Goal: Navigation & Orientation: Find specific page/section

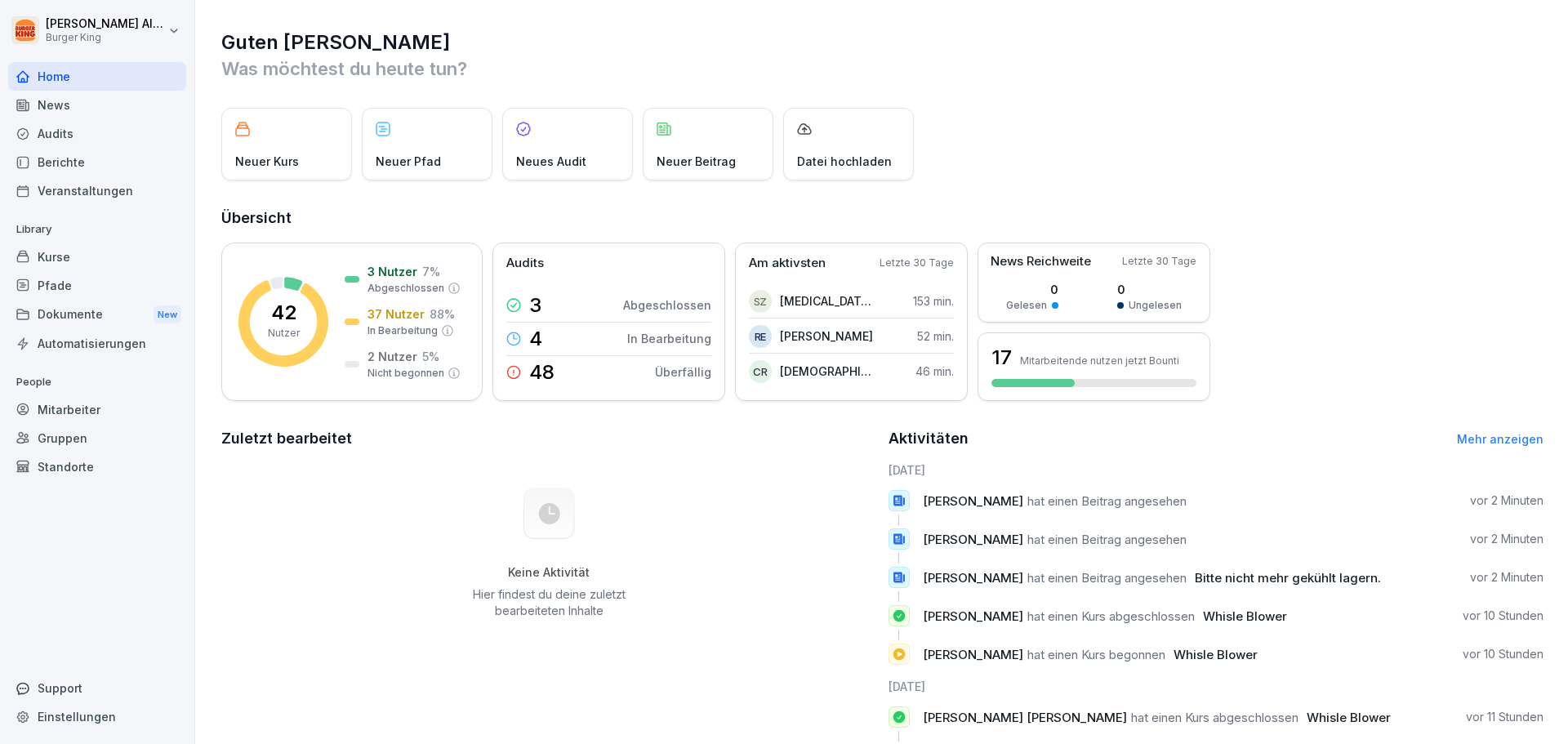
click at [53, 309] on div "Dokumente New" at bounding box center [97, 314] width 178 height 30
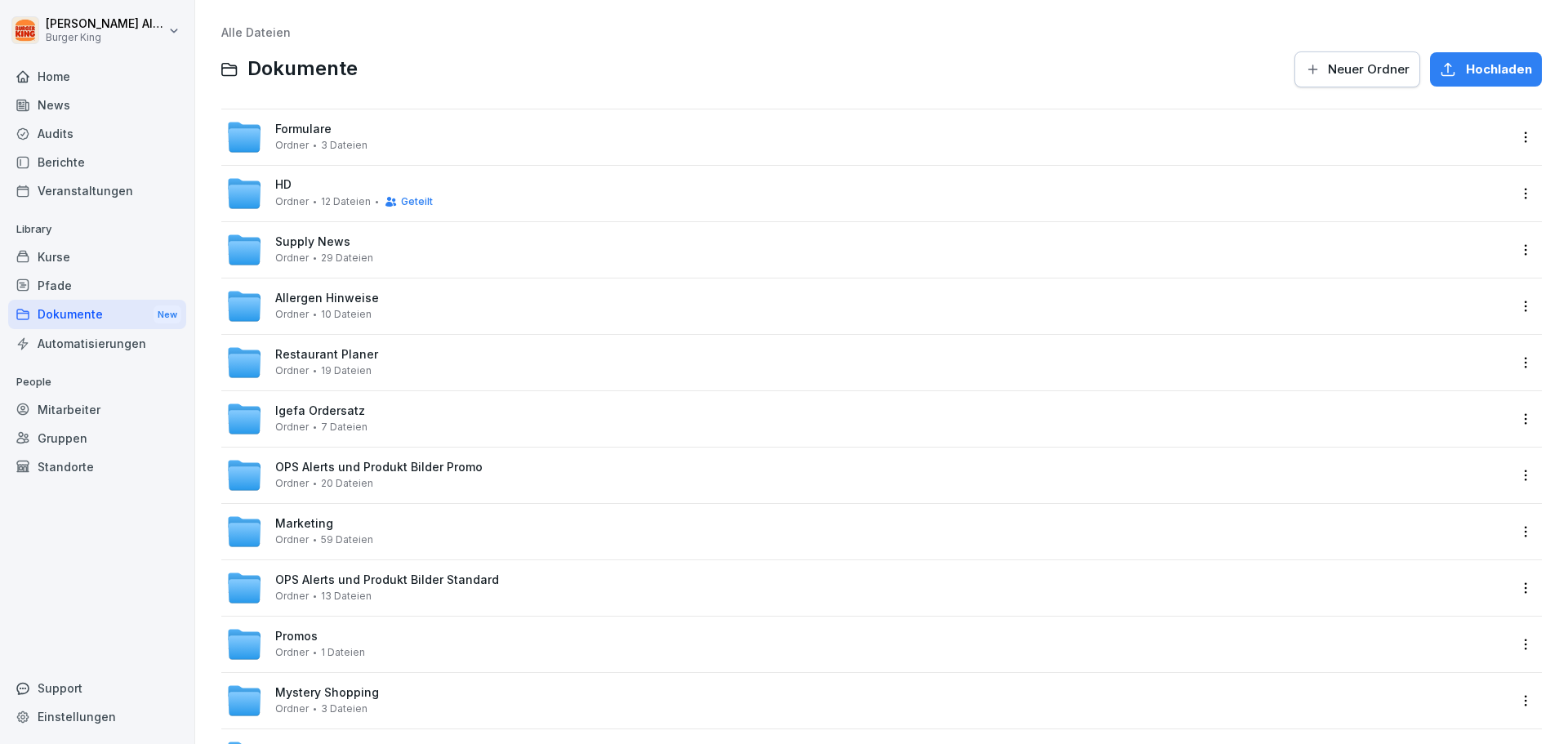
click at [325, 298] on span "Allergen Hinweise" at bounding box center [327, 298] width 104 height 14
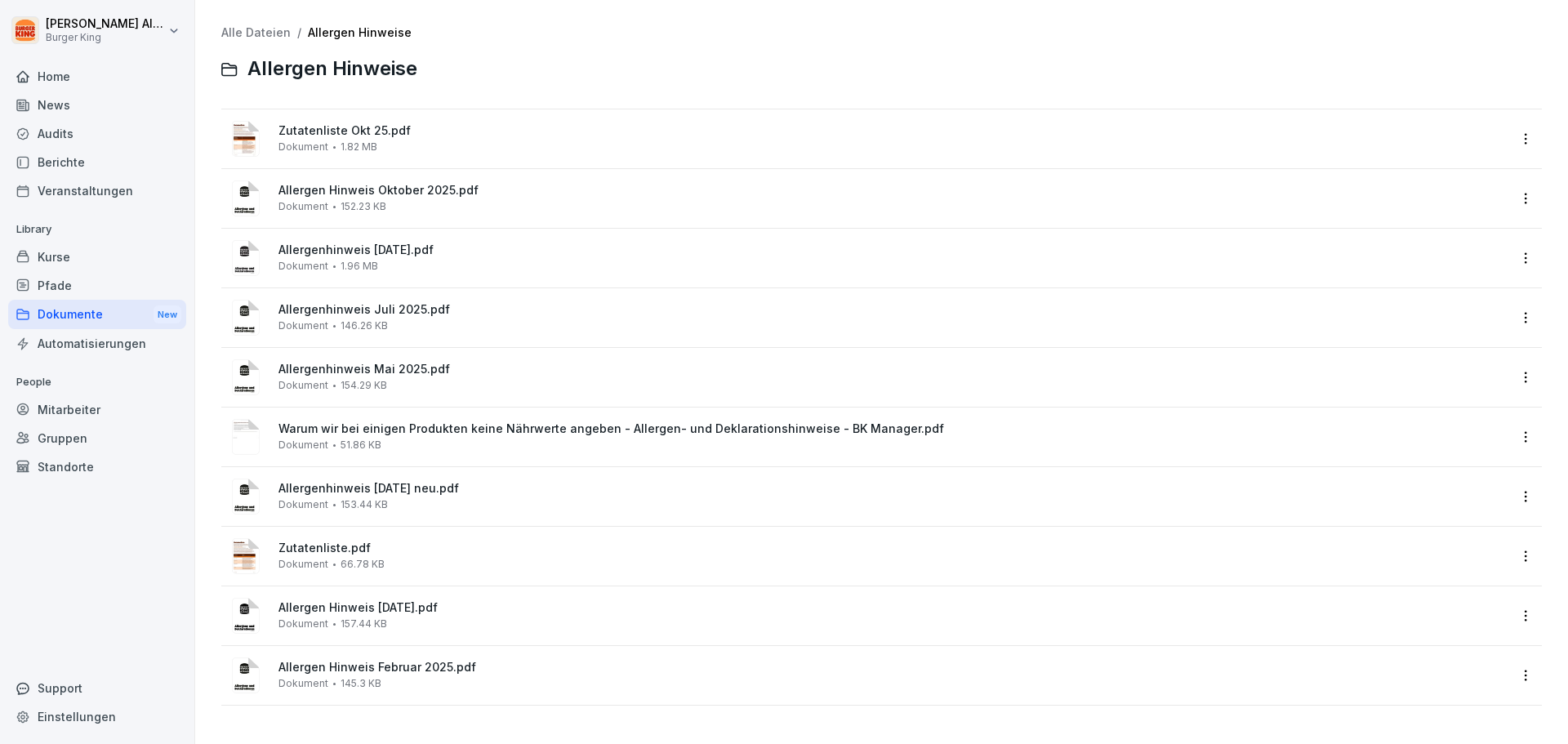
click at [327, 130] on span "Zutatenliste [DATE]pdf" at bounding box center [893, 130] width 1229 height 14
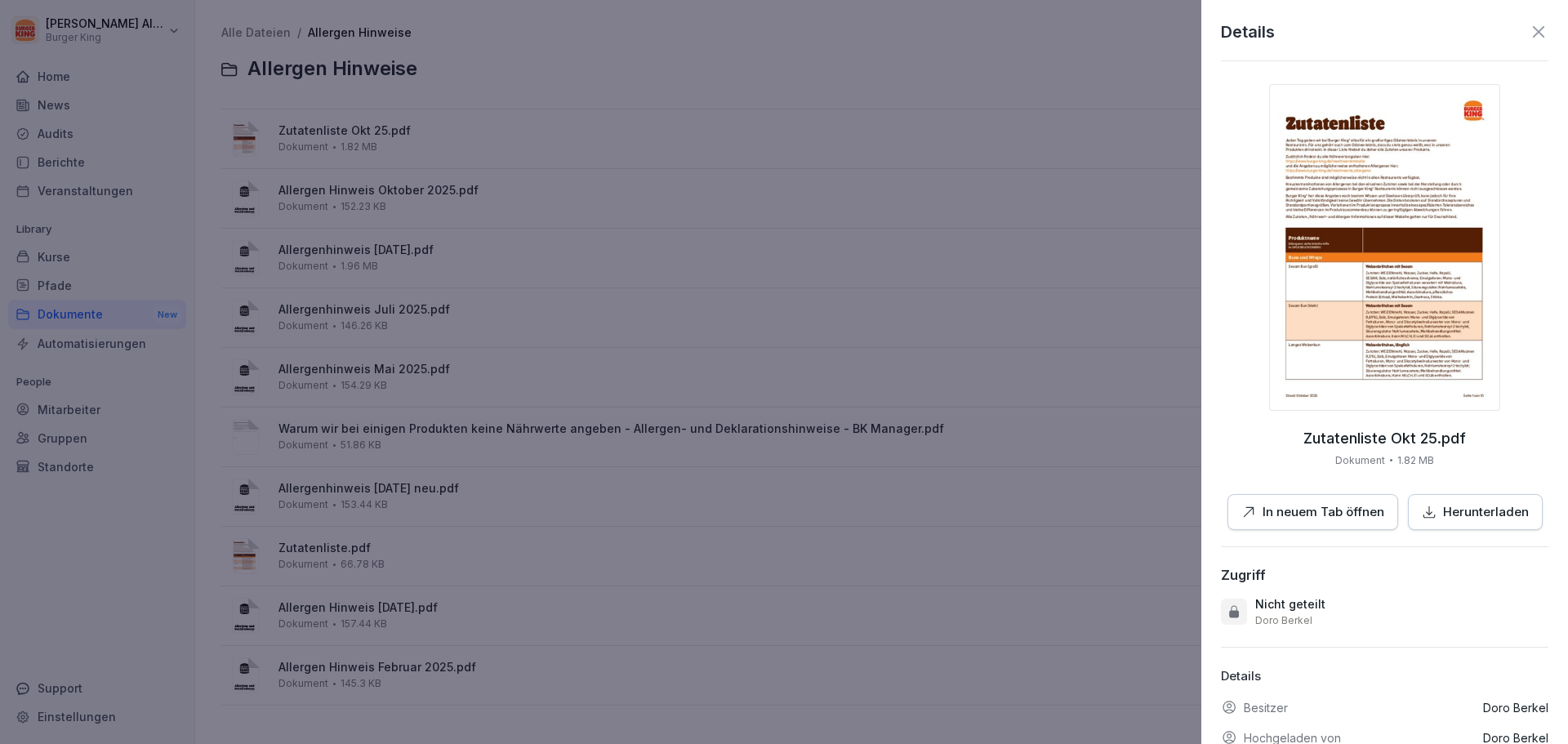
click at [1333, 519] on p "In neuem Tab öffnen" at bounding box center [1324, 512] width 122 height 18
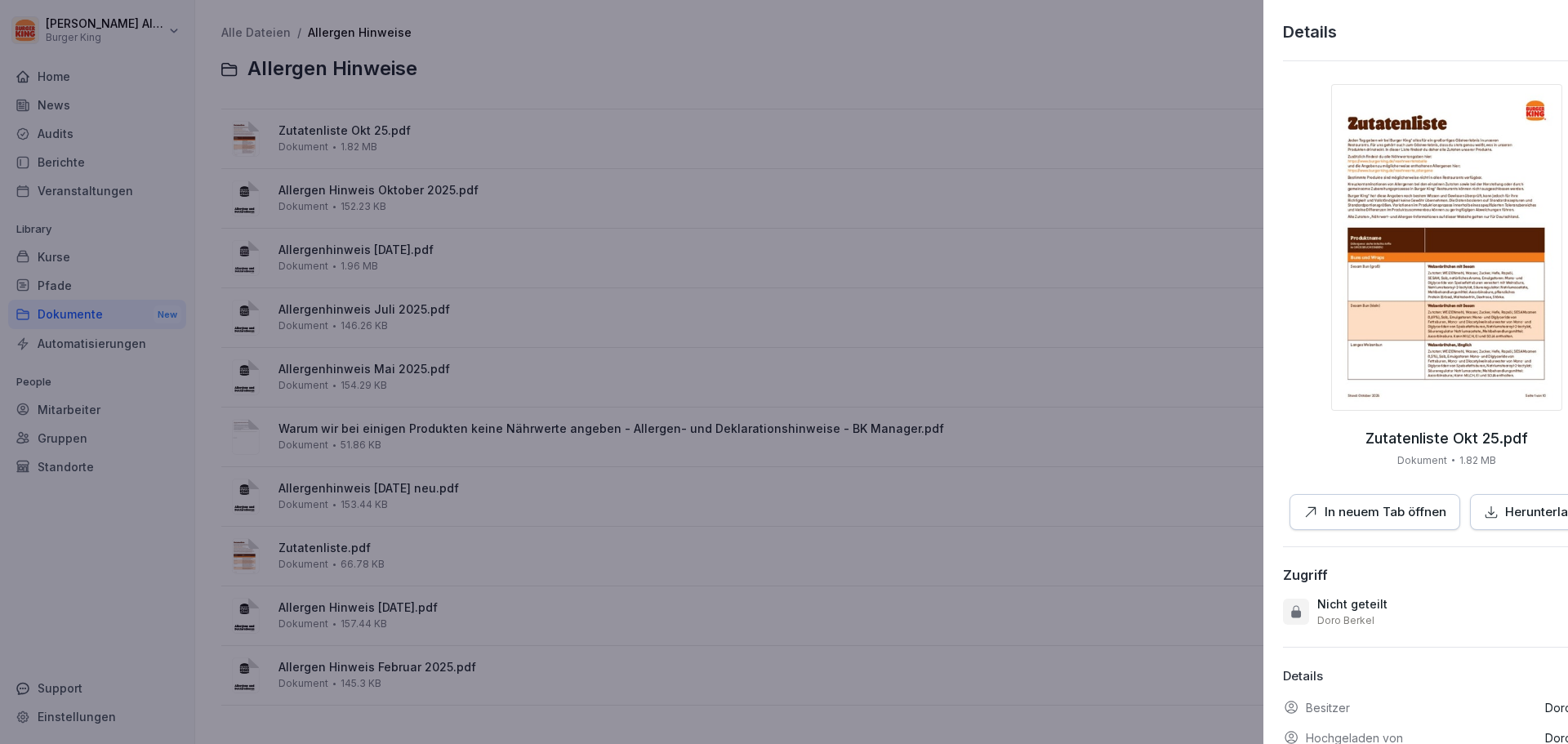
click at [748, 400] on div at bounding box center [784, 372] width 1568 height 744
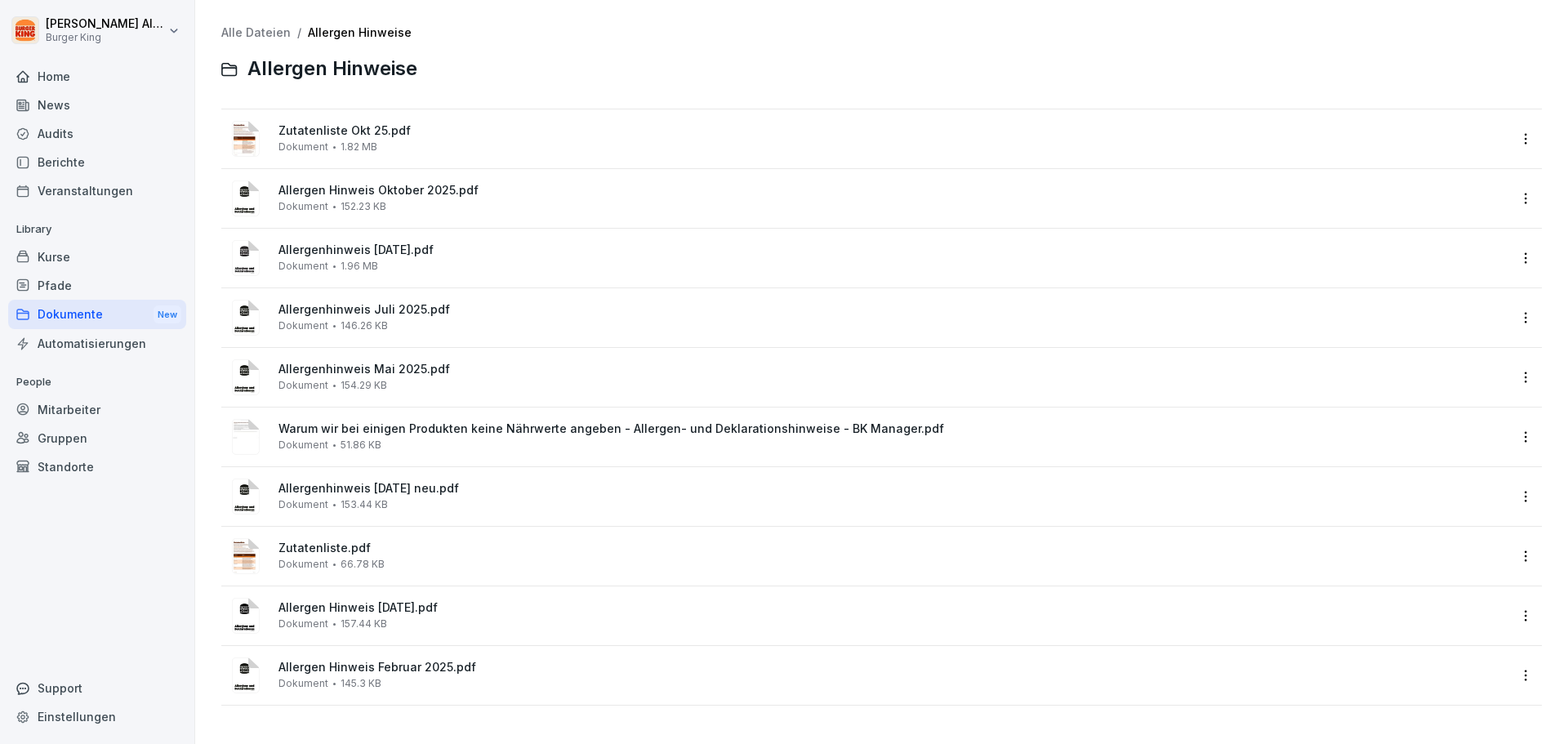
click at [610, 436] on span "Warum wir bei einigen Produkten keine Nährwerte angeben - Allergen- und Deklara…" at bounding box center [893, 429] width 1229 height 14
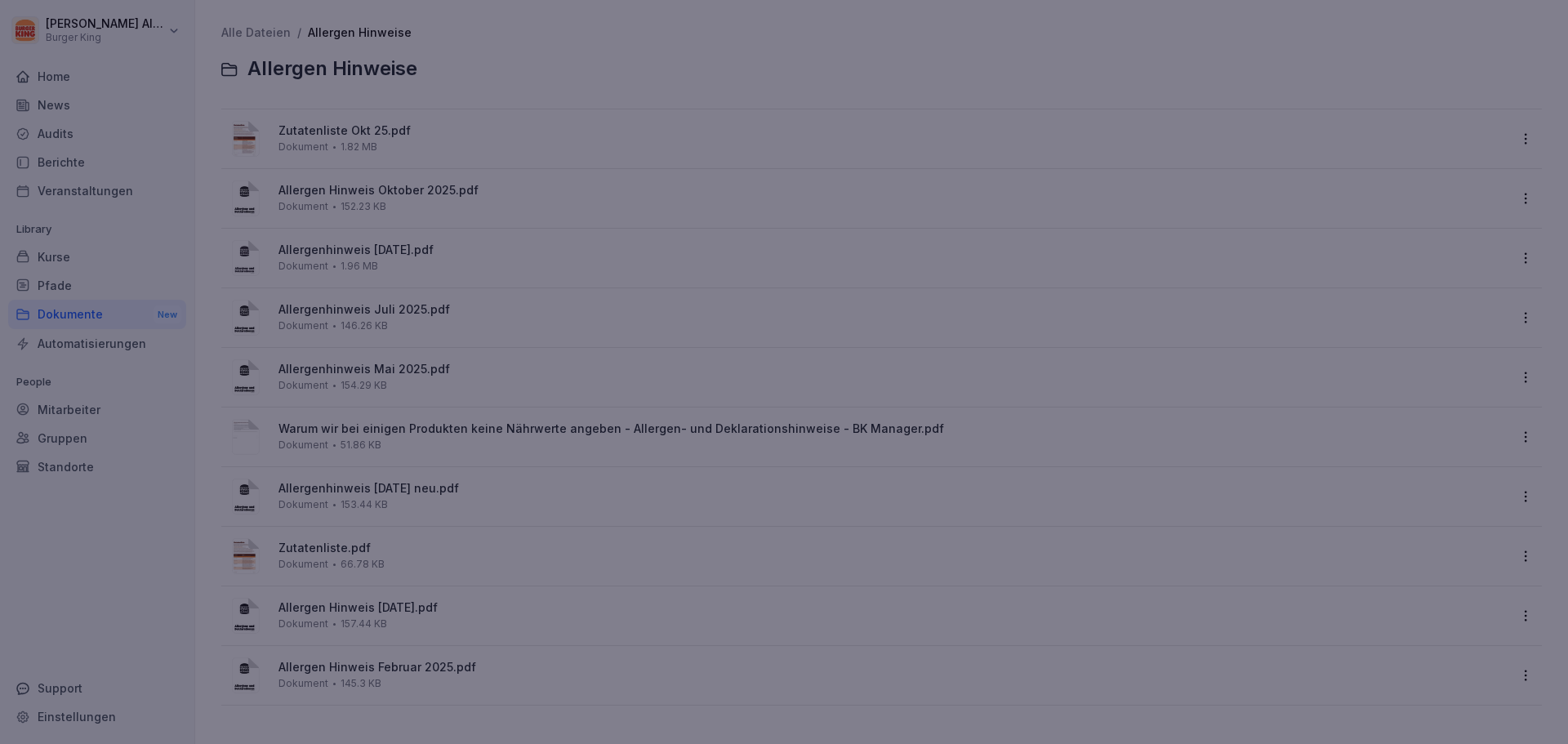
click at [565, 590] on div at bounding box center [784, 372] width 1568 height 744
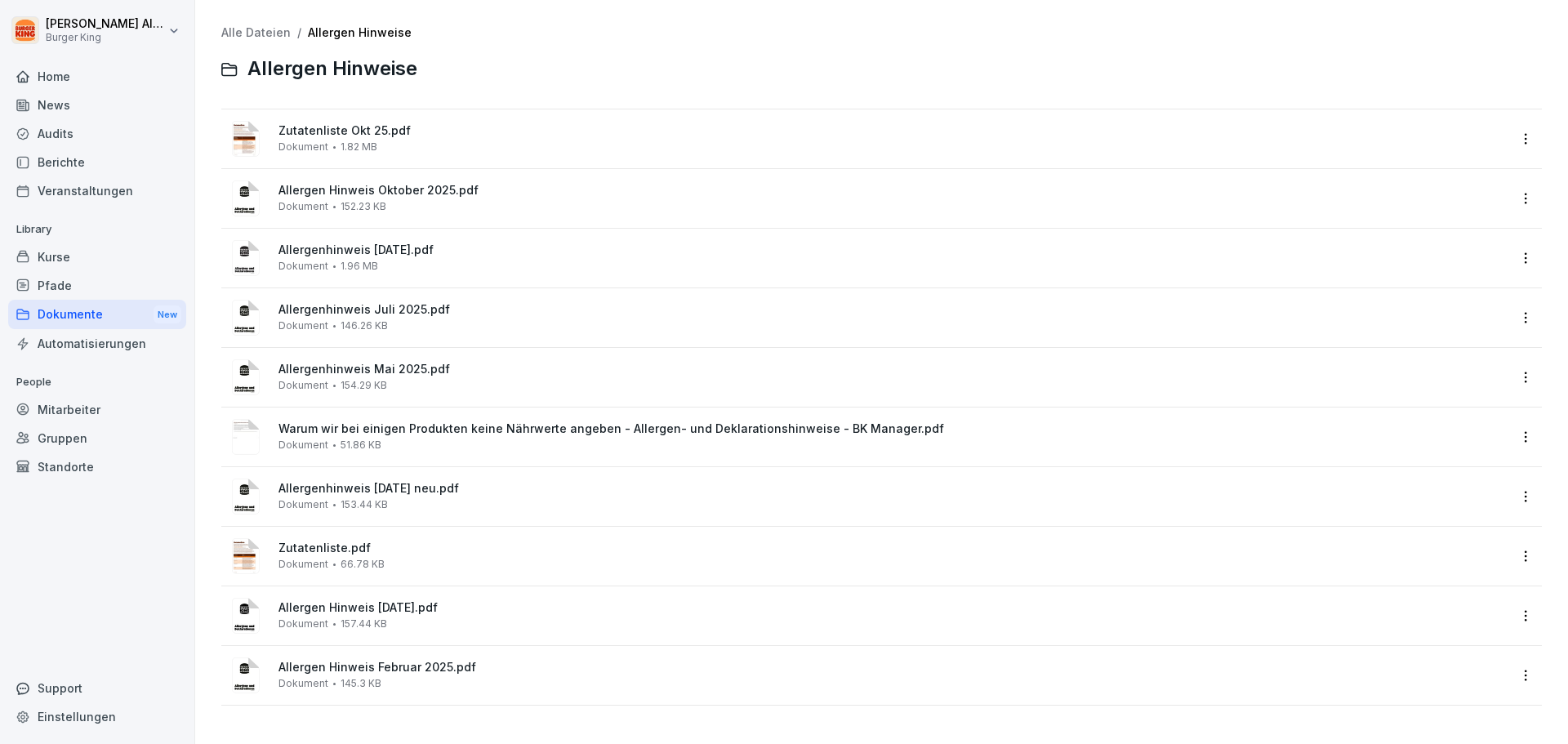
click at [299, 422] on span "Warum wir bei einigen Produkten keine Nährwerte angeben - Allergen- und Deklara…" at bounding box center [893, 429] width 1229 height 14
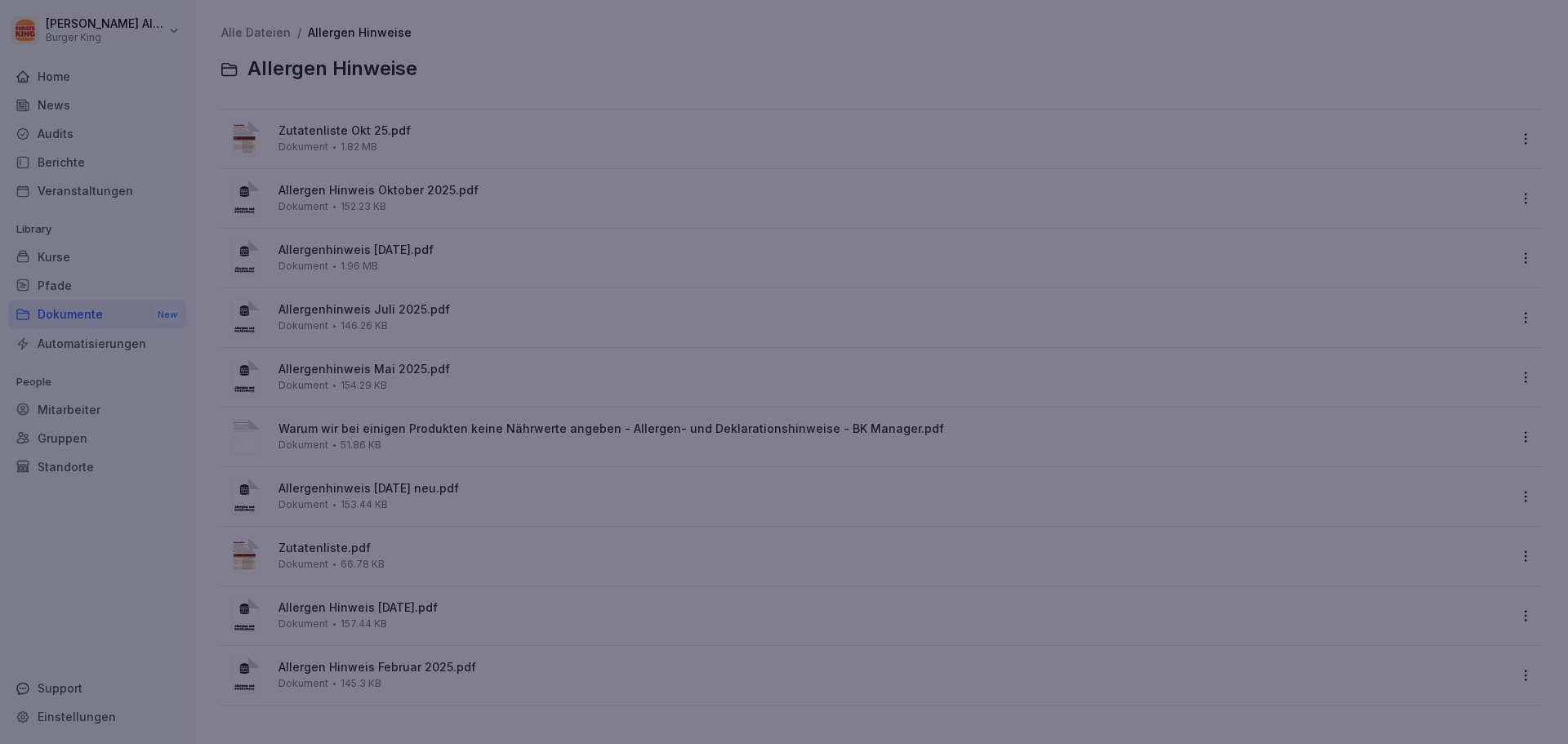
click at [299, 422] on div at bounding box center [784, 372] width 1568 height 744
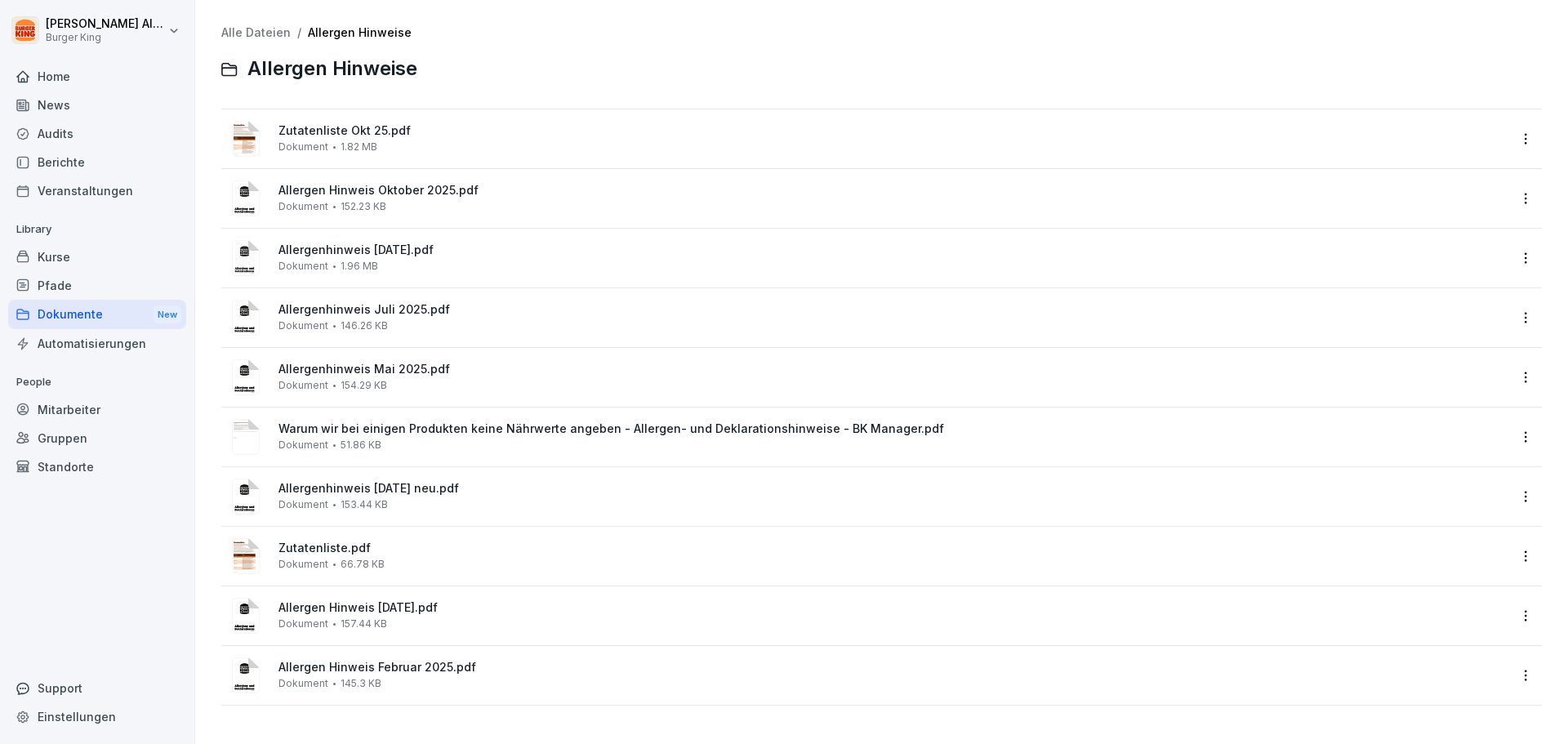
click at [60, 308] on div "Dokumente New" at bounding box center [97, 314] width 178 height 30
click at [79, 318] on div "Dokumente New" at bounding box center [97, 314] width 178 height 30
click at [77, 316] on div "Dokumente New" at bounding box center [97, 314] width 178 height 30
click at [242, 33] on link "Alle Dateien" at bounding box center [256, 32] width 69 height 14
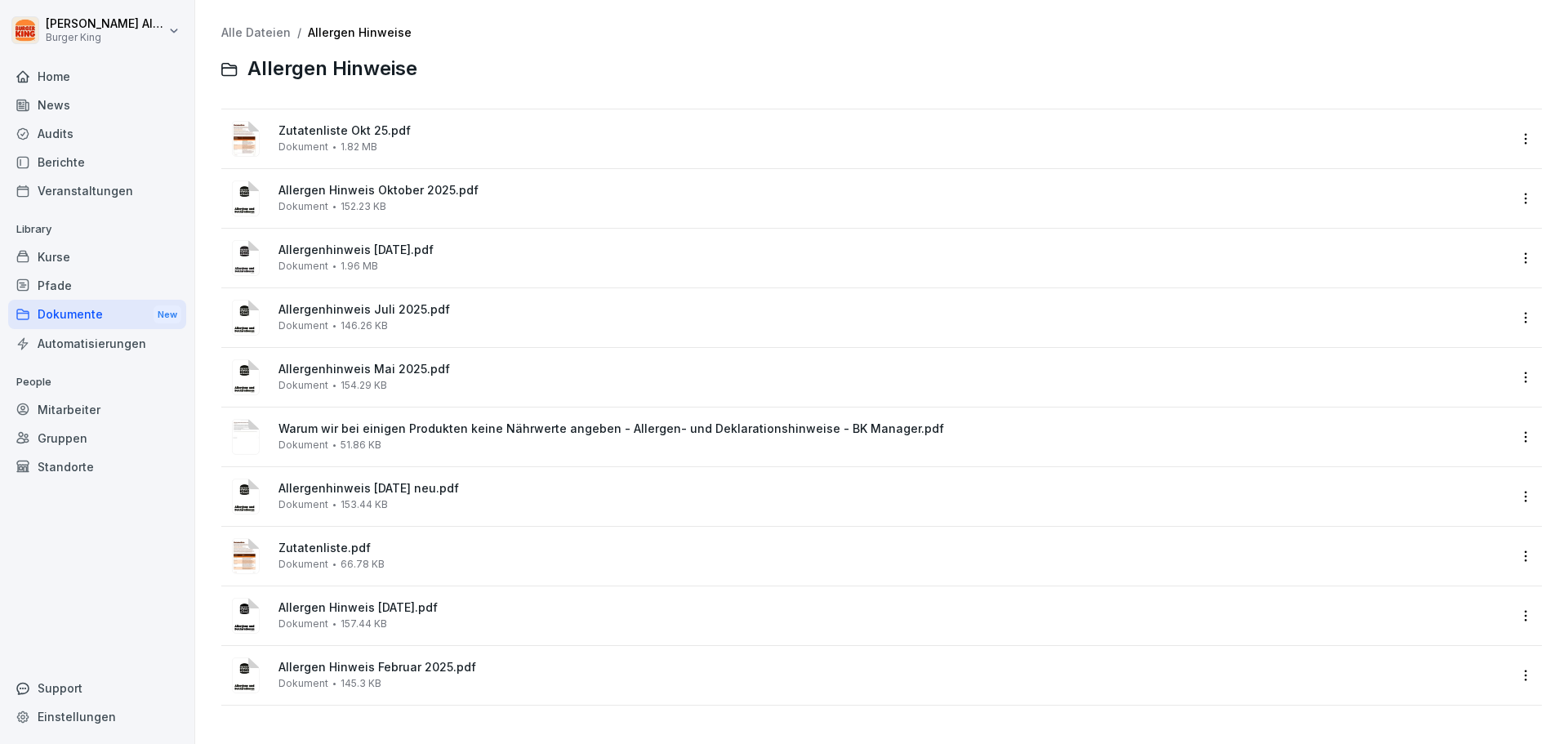
click at [71, 85] on div "Home" at bounding box center [97, 76] width 178 height 28
click at [68, 308] on div "Dokumente New" at bounding box center [97, 314] width 178 height 30
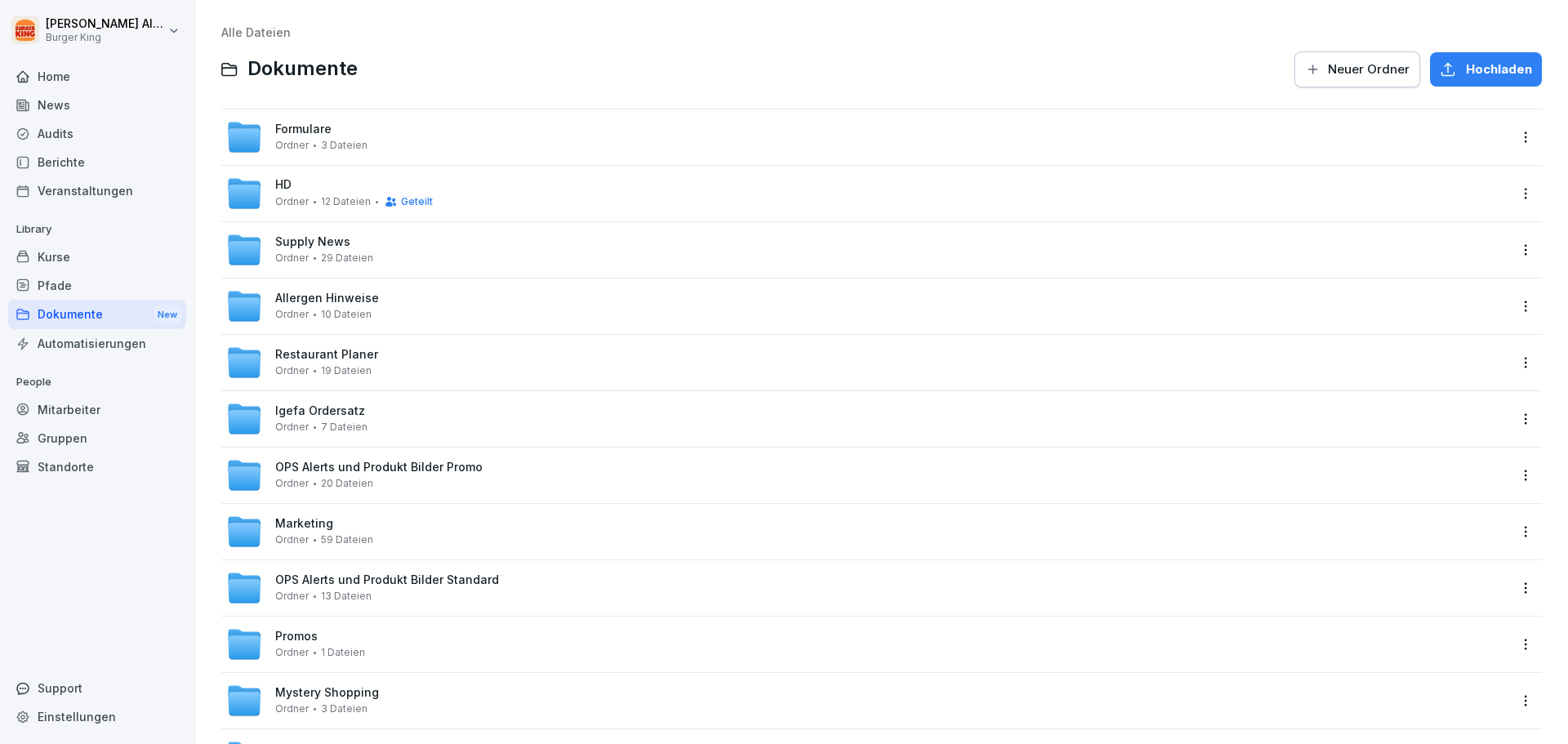
click at [355, 254] on span "29 Dateien" at bounding box center [347, 258] width 53 height 12
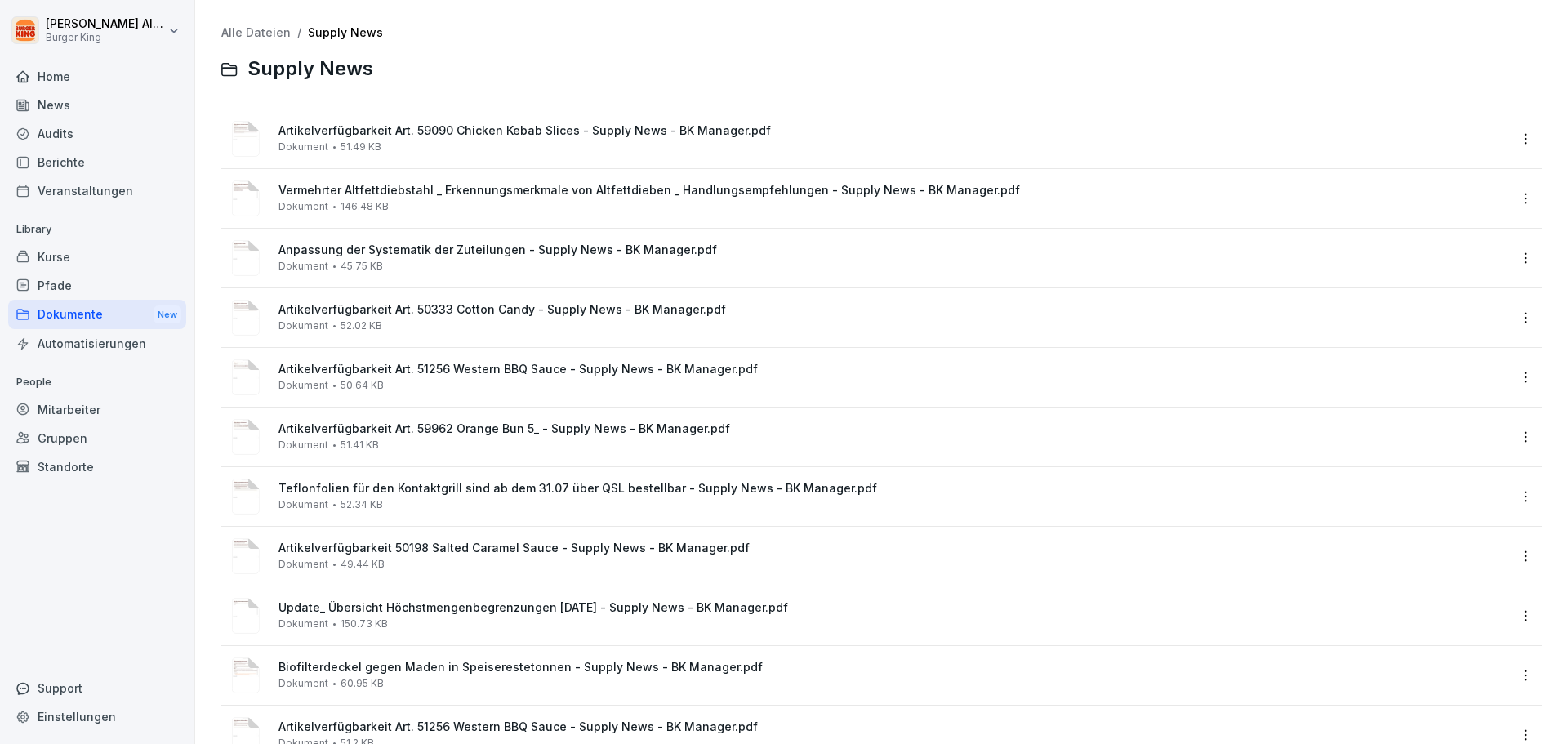
click at [68, 320] on div "Dokumente New" at bounding box center [97, 314] width 178 height 30
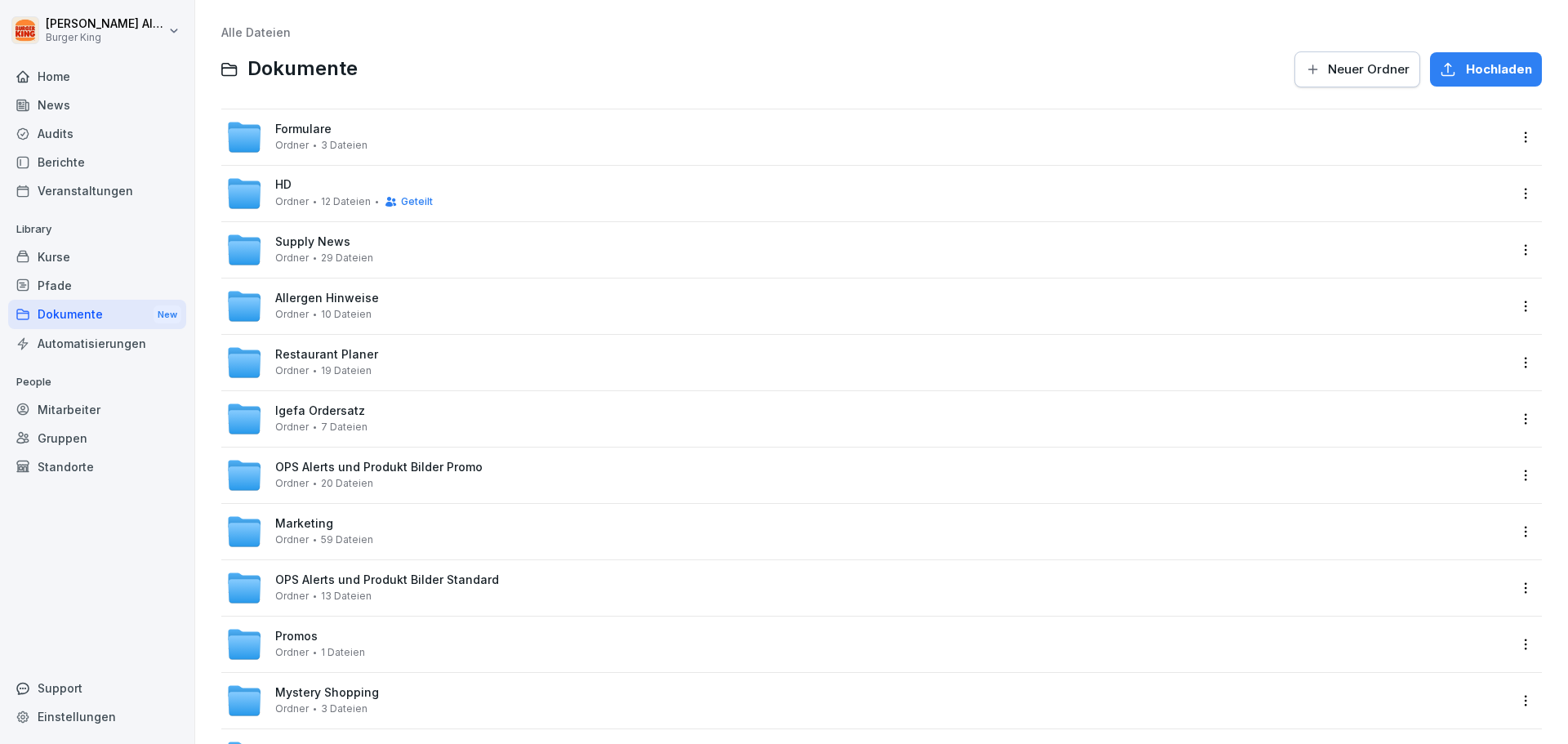
click at [308, 313] on div "Ordner 10 Dateien" at bounding box center [323, 314] width 96 height 12
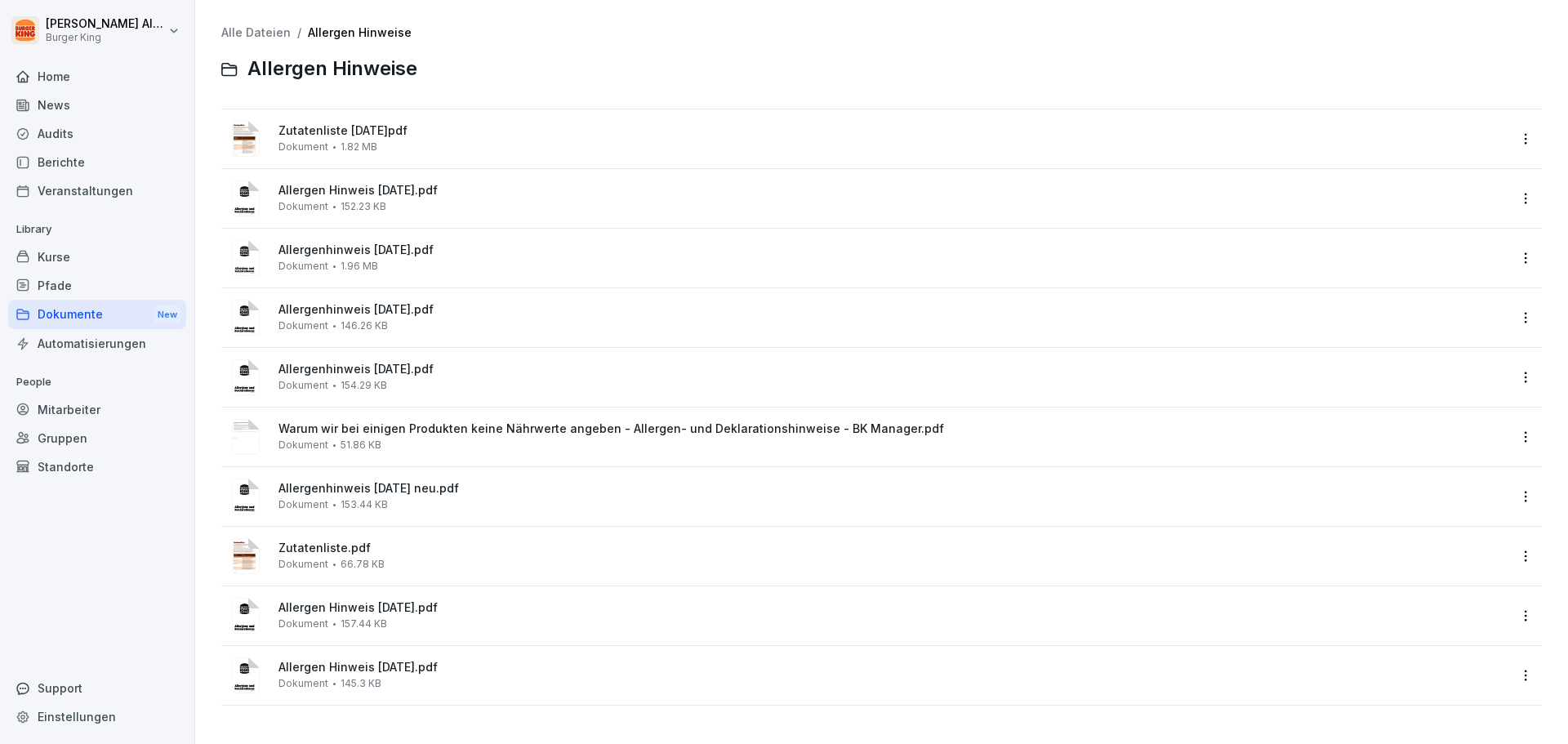
click at [49, 318] on div "Dokumente New" at bounding box center [97, 314] width 178 height 30
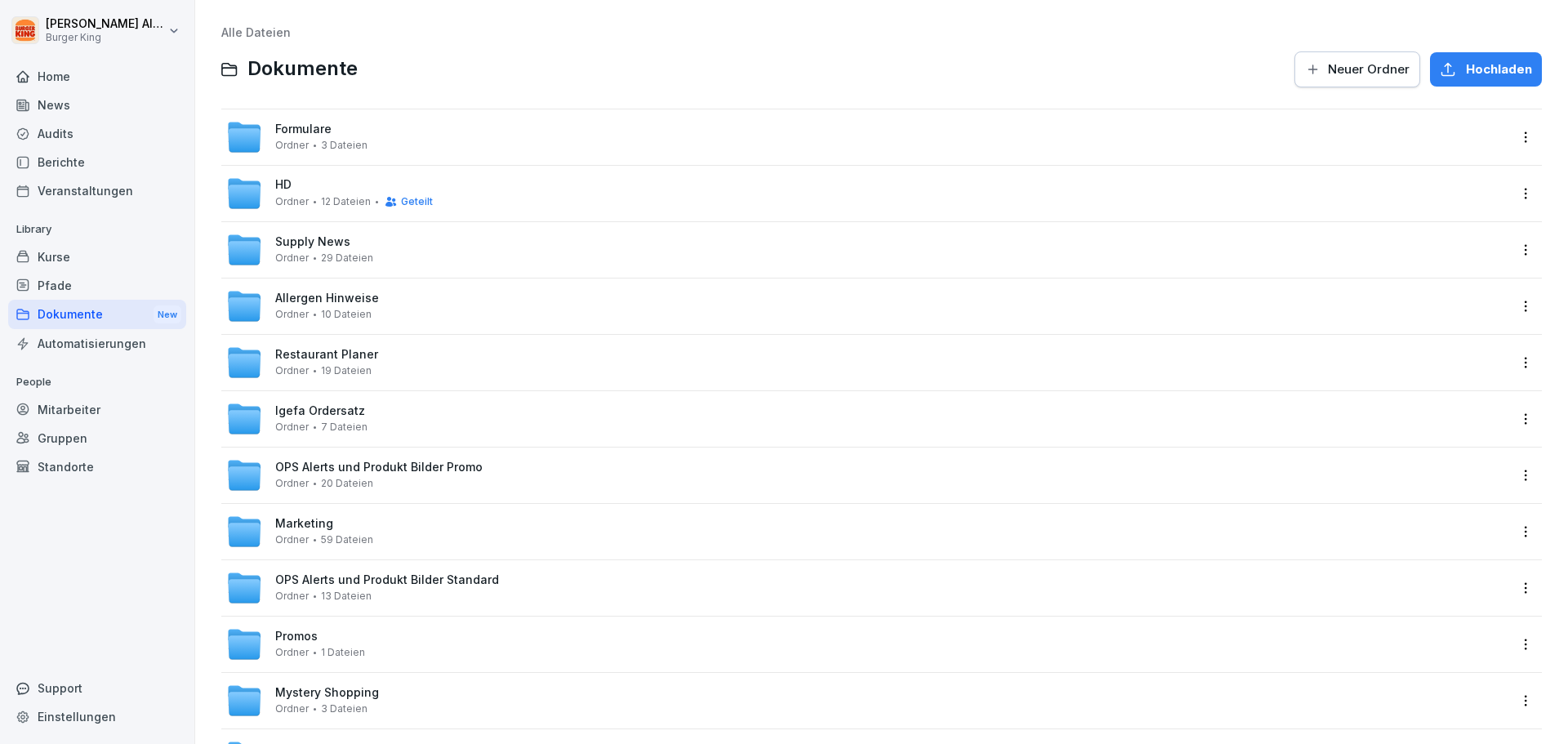
click at [335, 359] on span "Restaurant Planer" at bounding box center [326, 354] width 103 height 14
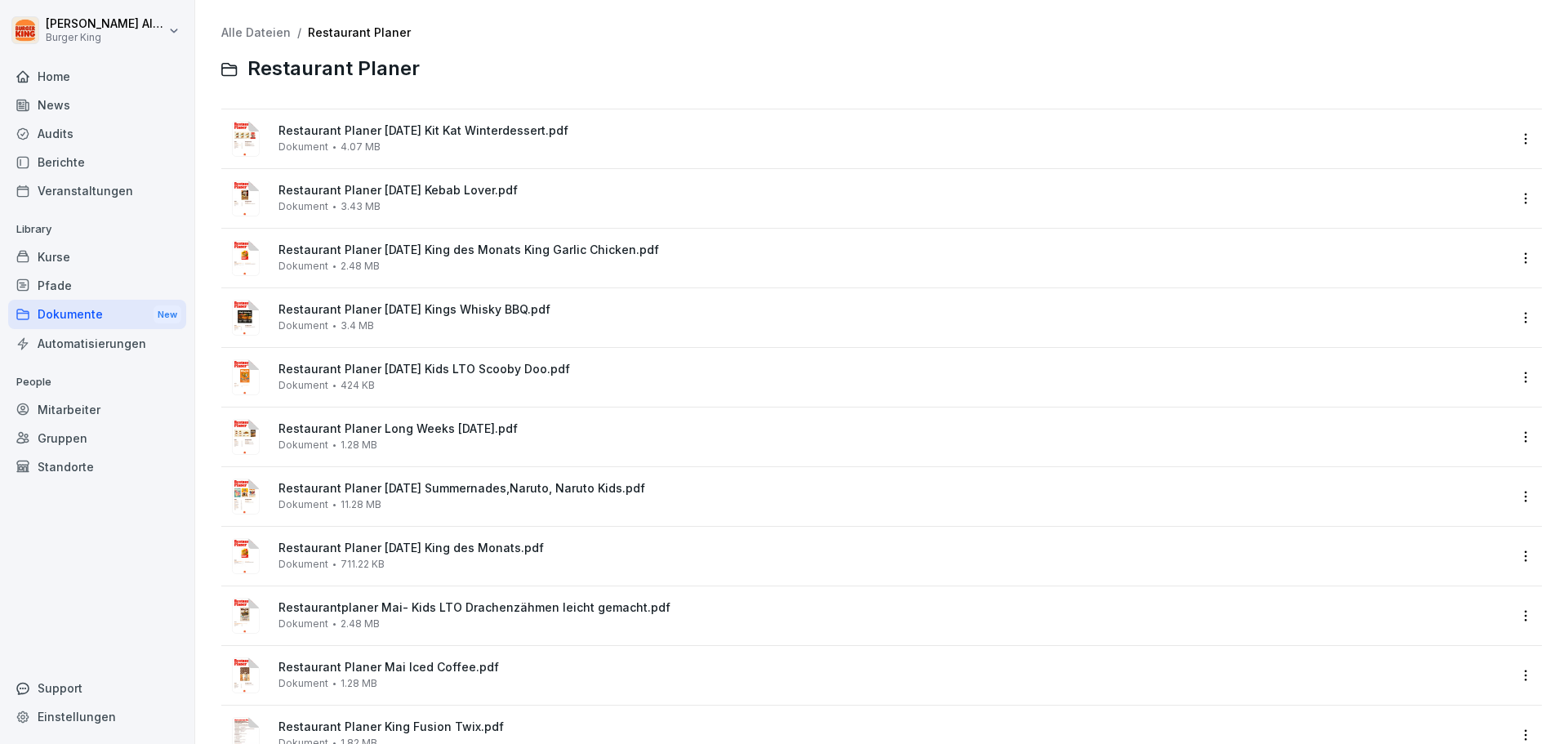
click at [81, 313] on div "Dokumente New" at bounding box center [97, 314] width 178 height 30
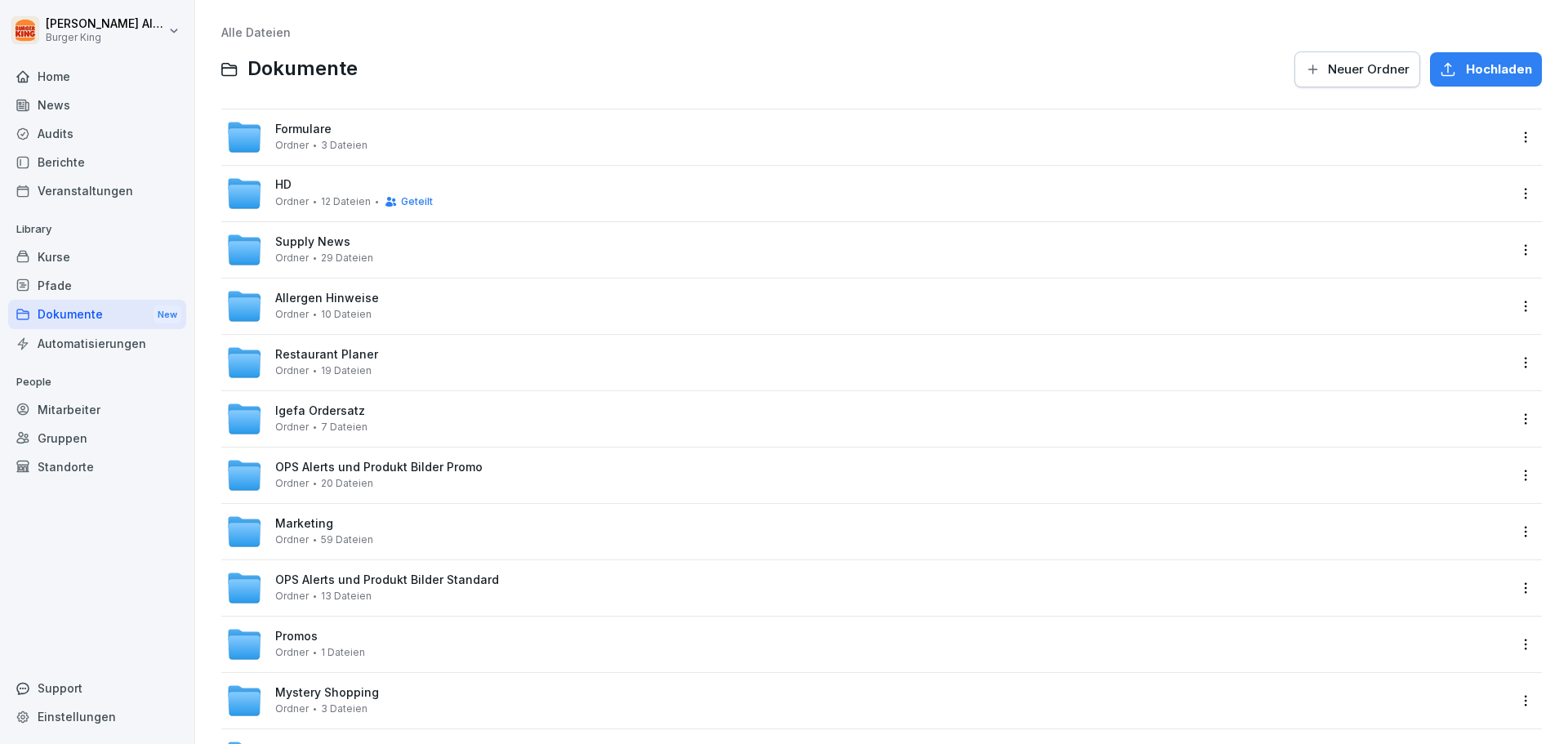
click at [396, 478] on div "OPS Alerts und Produkt Bilder Promo Ordner 20 Dateien" at bounding box center [379, 475] width 207 height 28
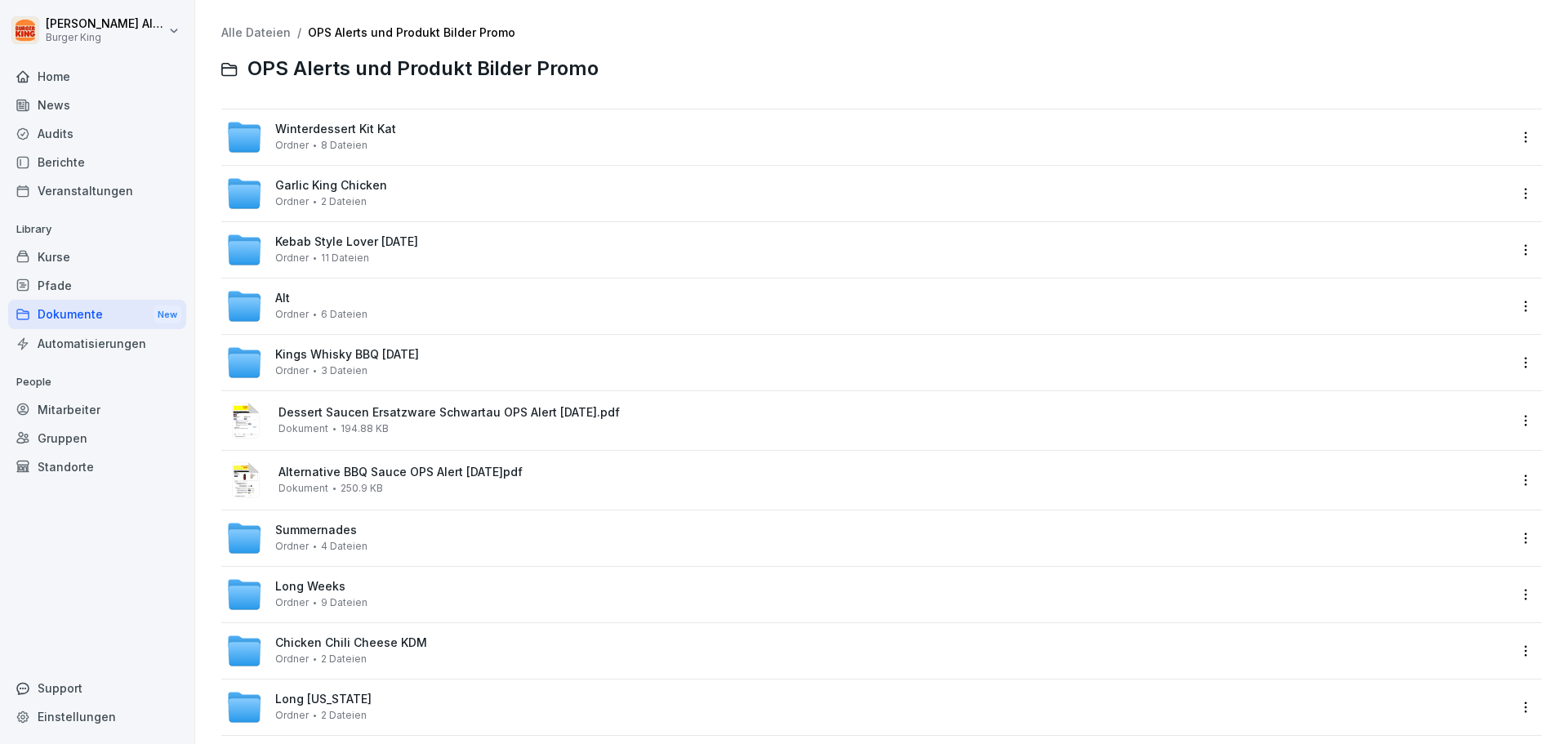
click at [301, 132] on span "Winterdessert Kit Kat" at bounding box center [335, 130] width 121 height 14
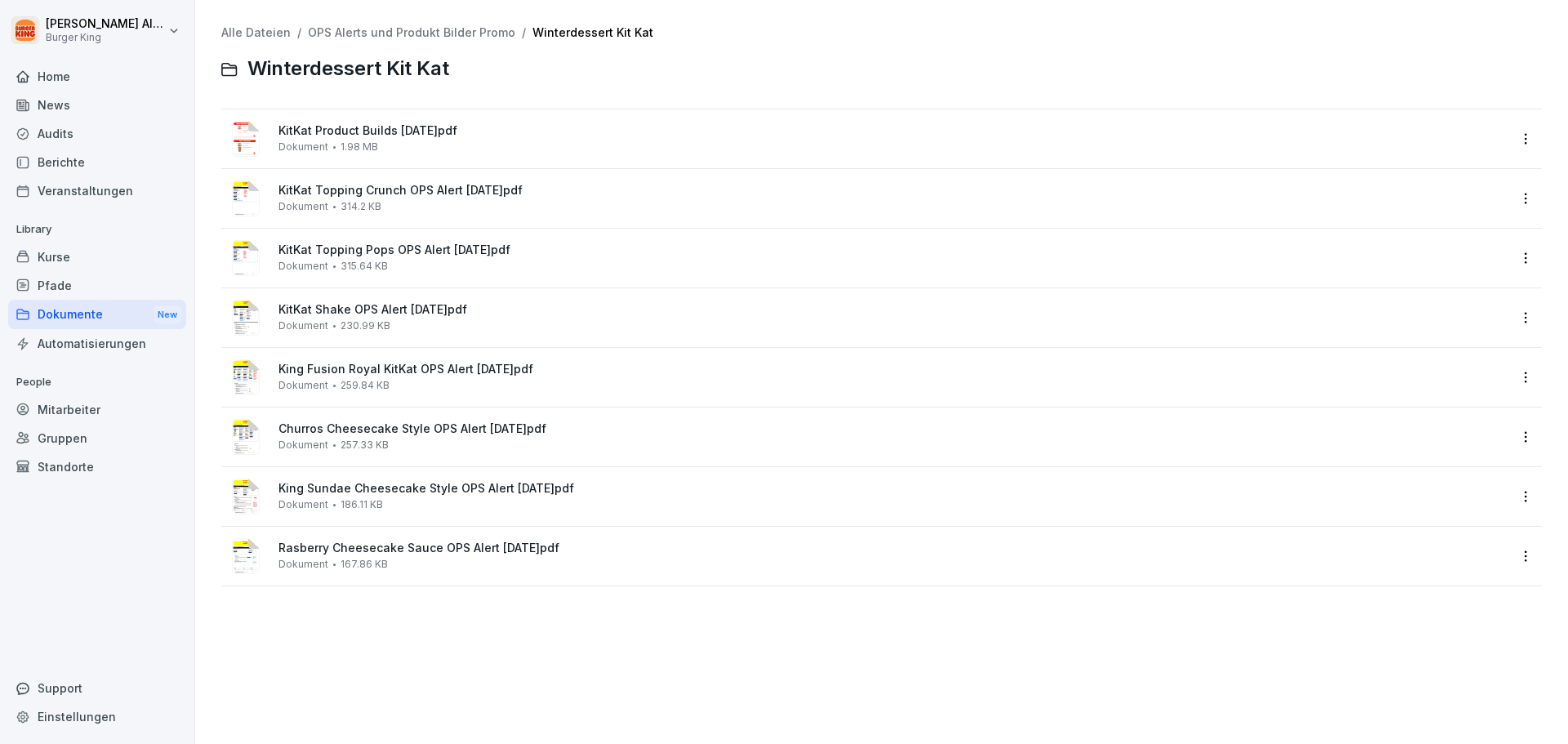
click at [98, 318] on div "Dokumente New" at bounding box center [97, 314] width 178 height 30
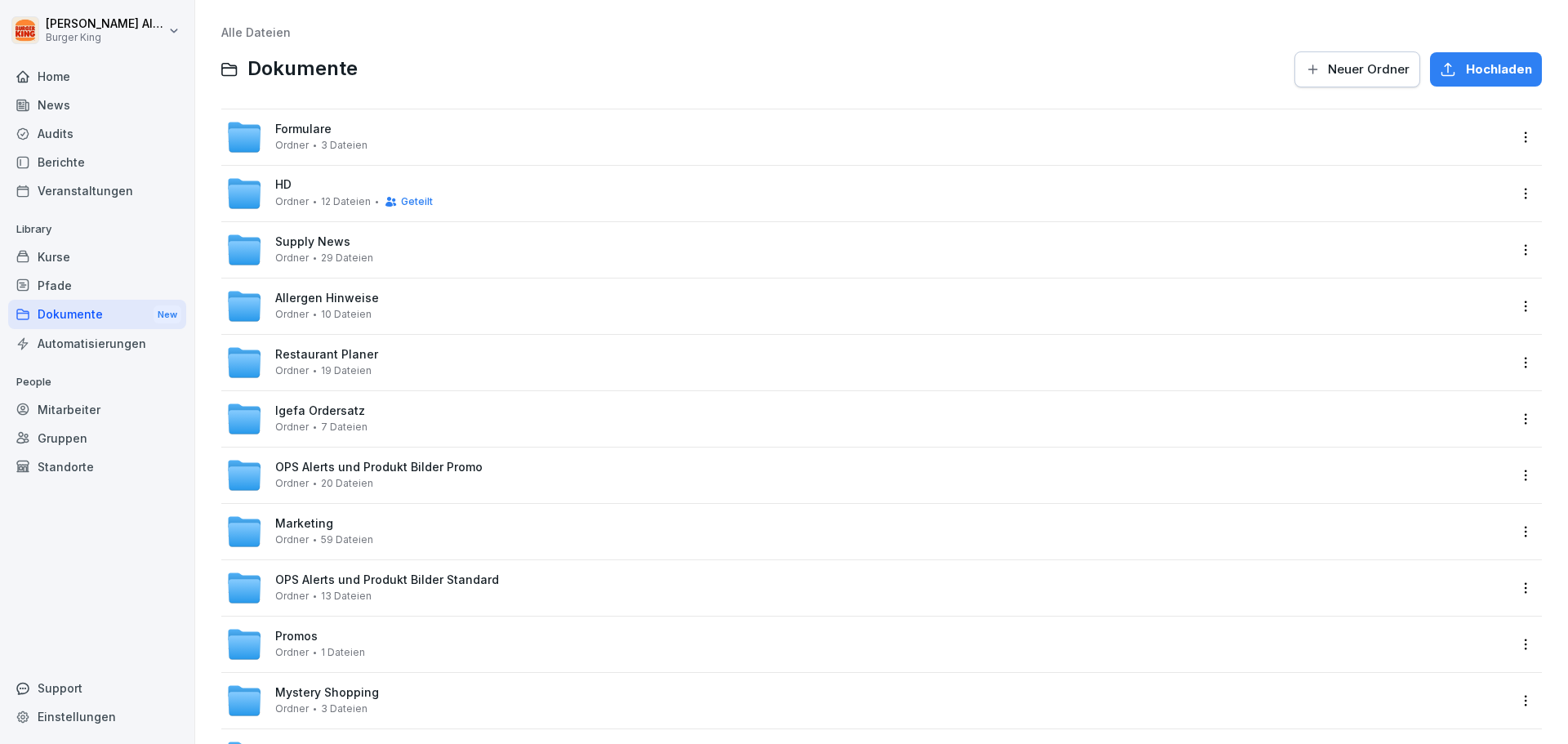
click at [349, 587] on div "OPS Alerts und Produkt Bilder Standard Ordner 13 Dateien" at bounding box center [387, 588] width 224 height 28
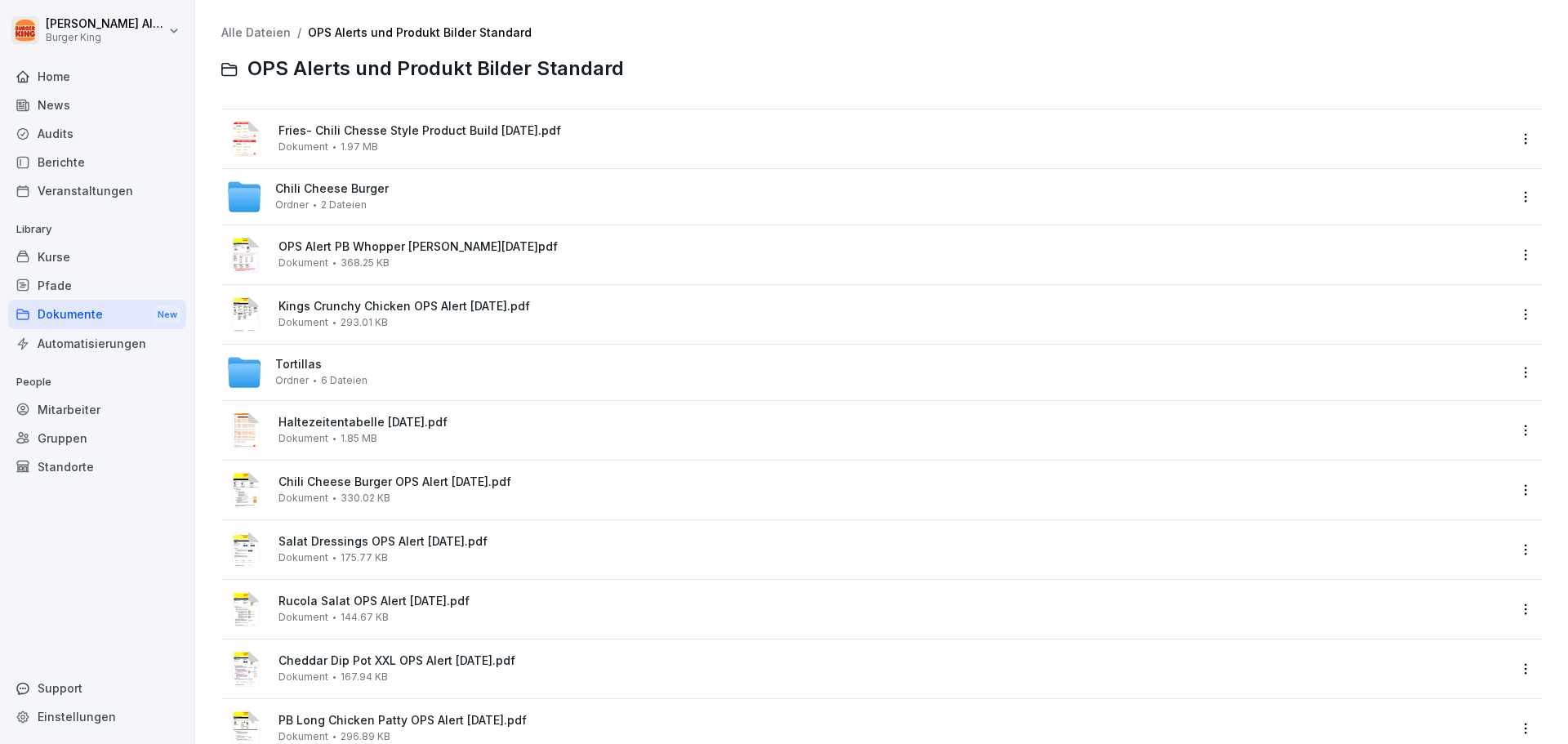
click at [84, 321] on div "Dokumente New" at bounding box center [97, 314] width 178 height 30
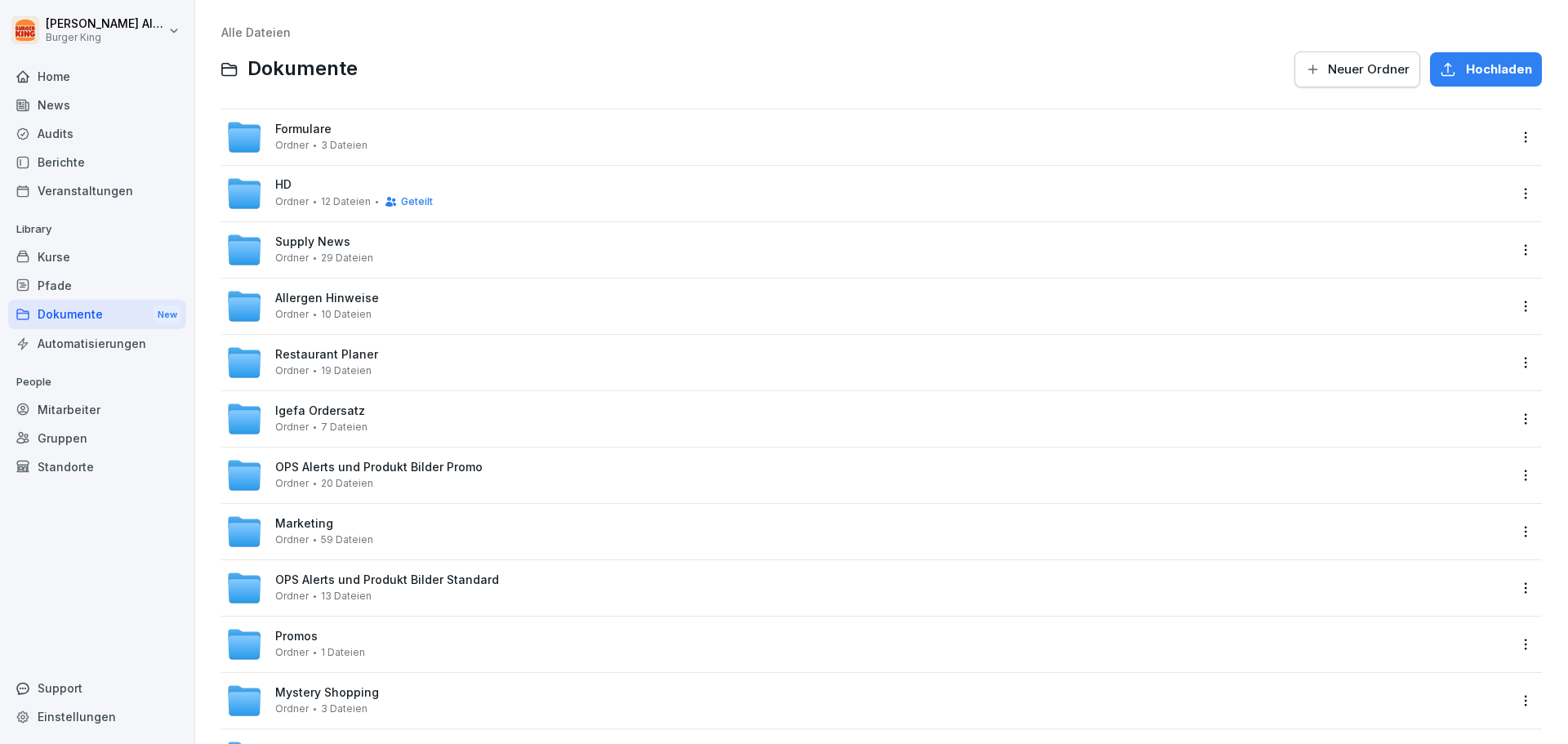
click at [374, 639] on div "Promos Ordner 1 Dateien" at bounding box center [867, 644] width 1281 height 36
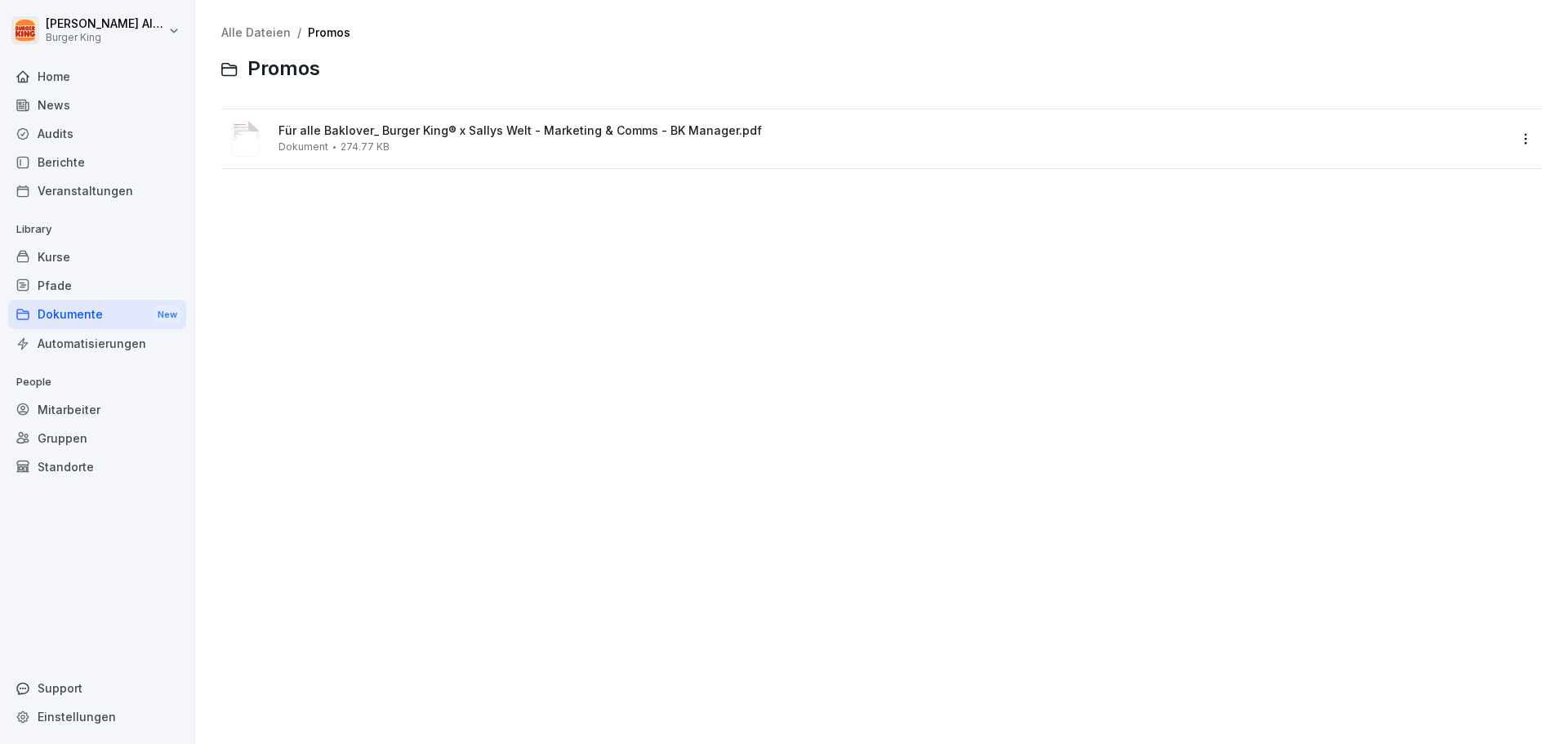
click at [96, 318] on div "Dokumente New" at bounding box center [97, 314] width 178 height 30
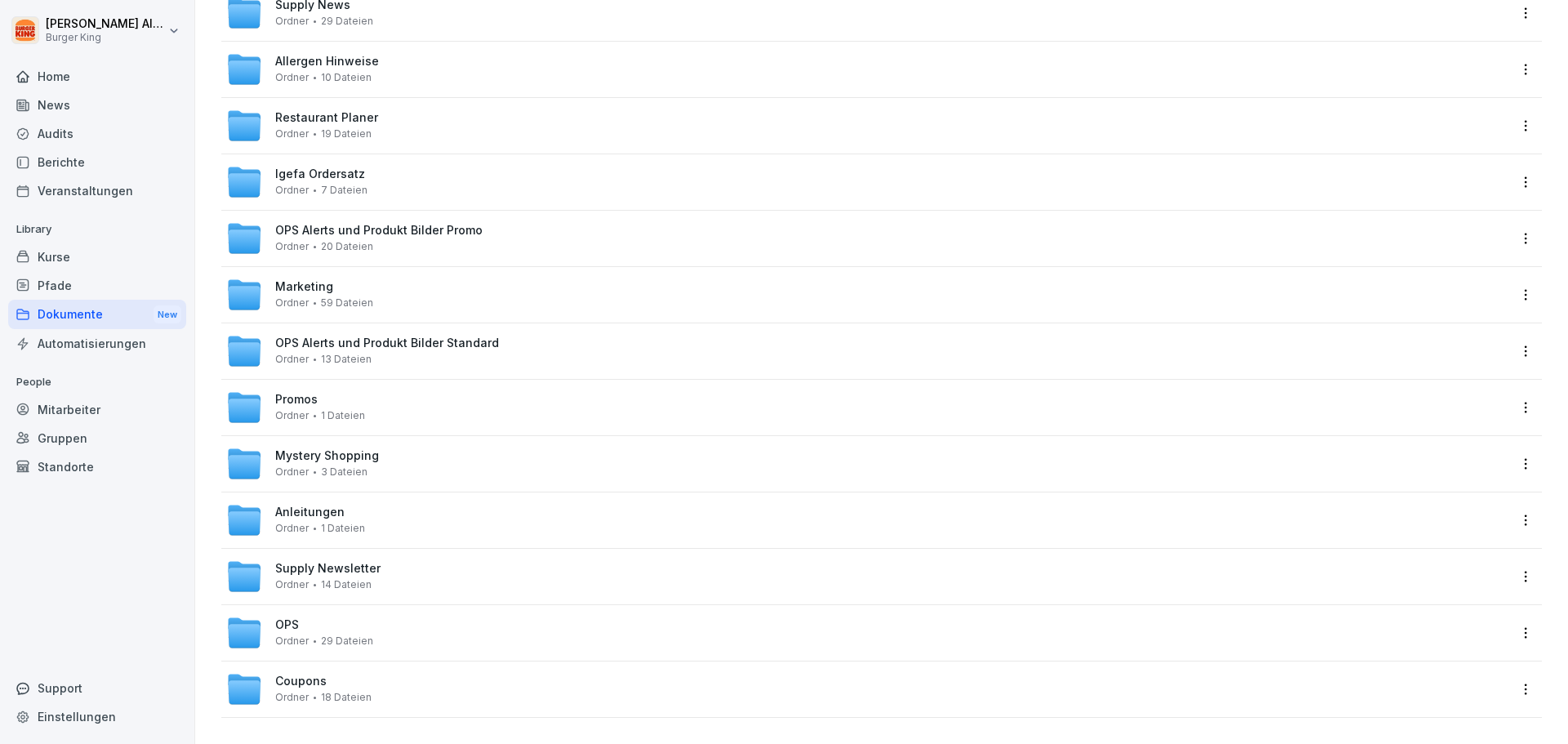
scroll to position [249, 0]
click at [345, 506] on div "Anleitungen Ordner 1 Dateien" at bounding box center [319, 520] width 89 height 28
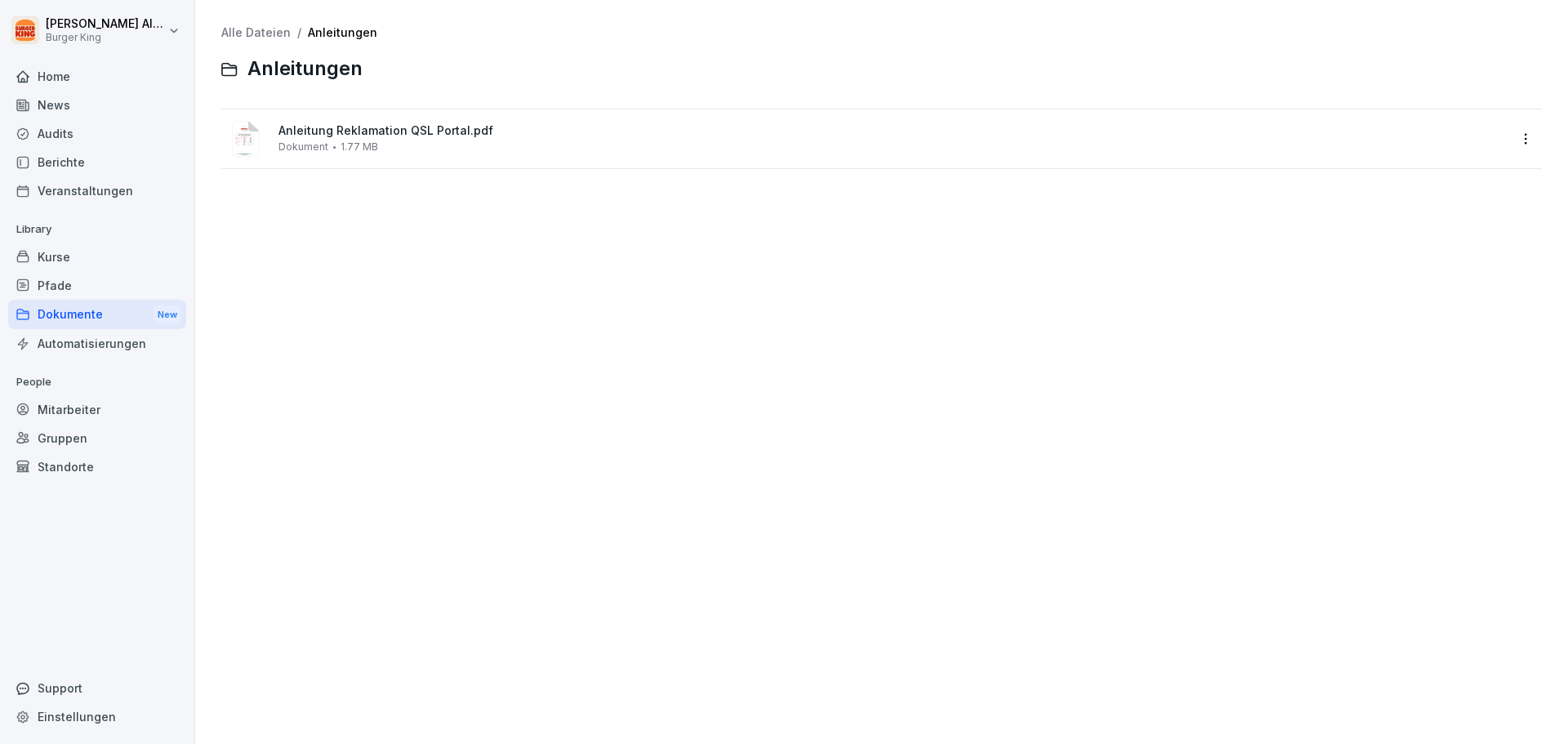
click at [59, 314] on div "Dokumente New" at bounding box center [97, 314] width 178 height 30
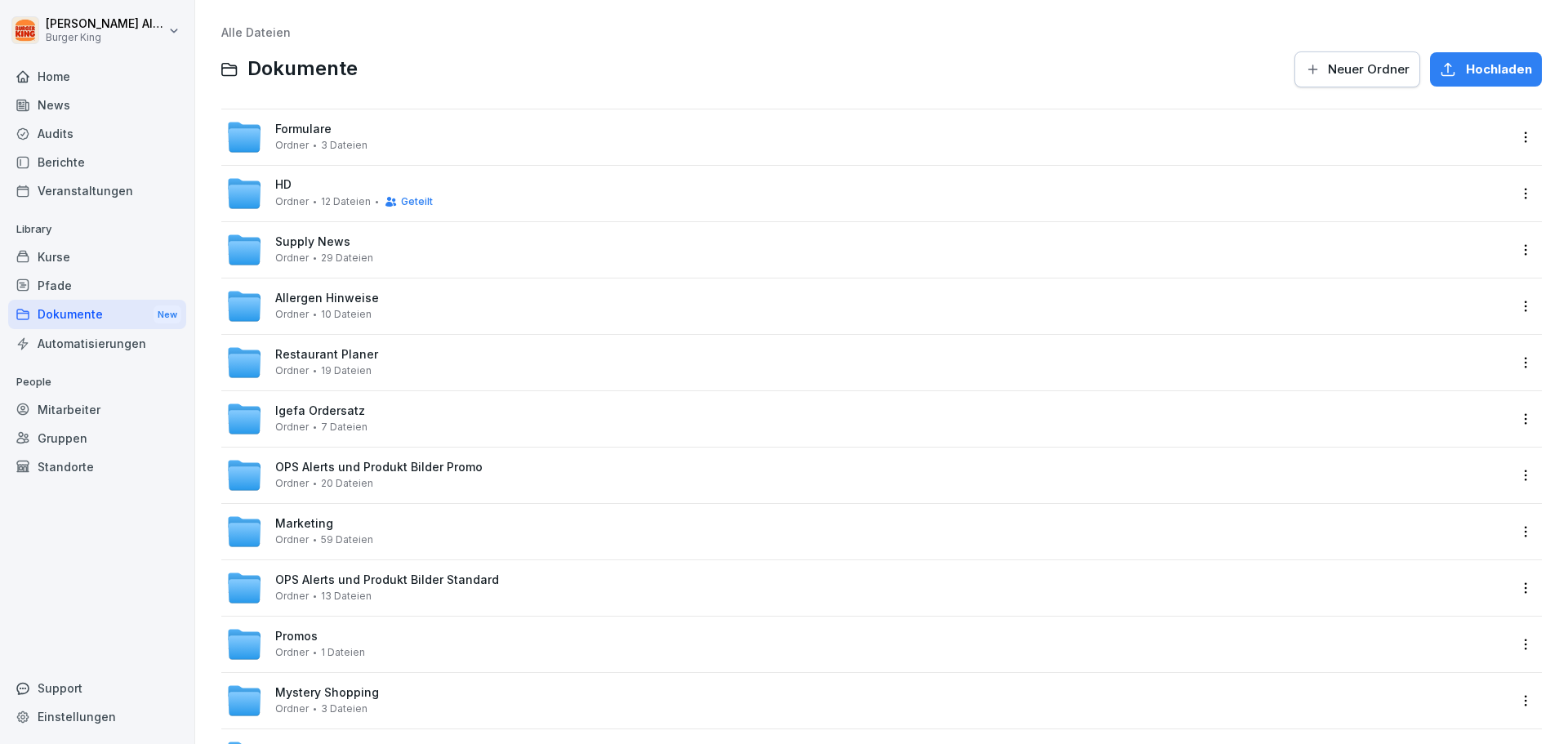
click at [338, 660] on div "Promos Ordner 1 Dateien" at bounding box center [867, 644] width 1281 height 36
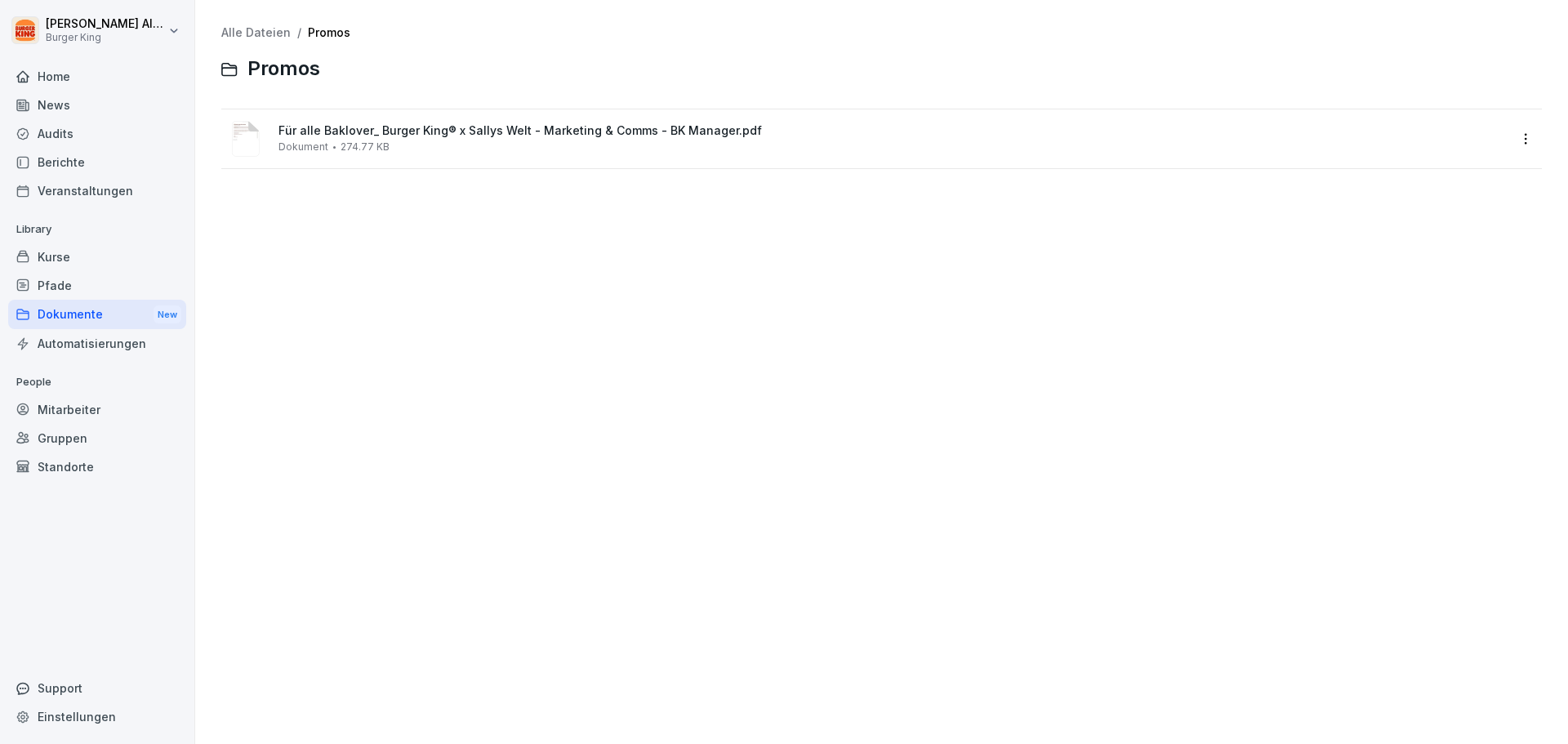
click at [83, 313] on div "Dokumente New" at bounding box center [97, 314] width 178 height 30
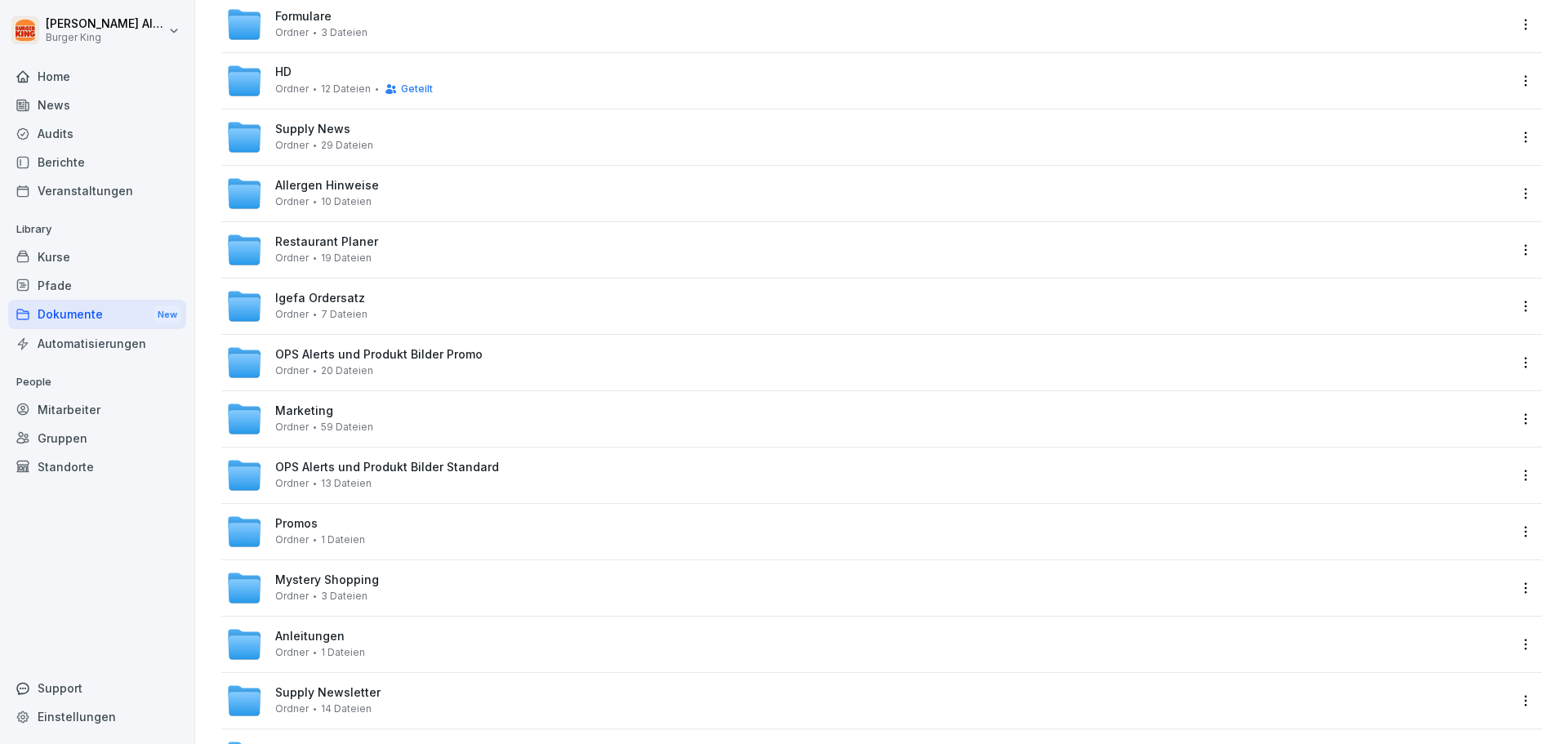
scroll to position [249, 0]
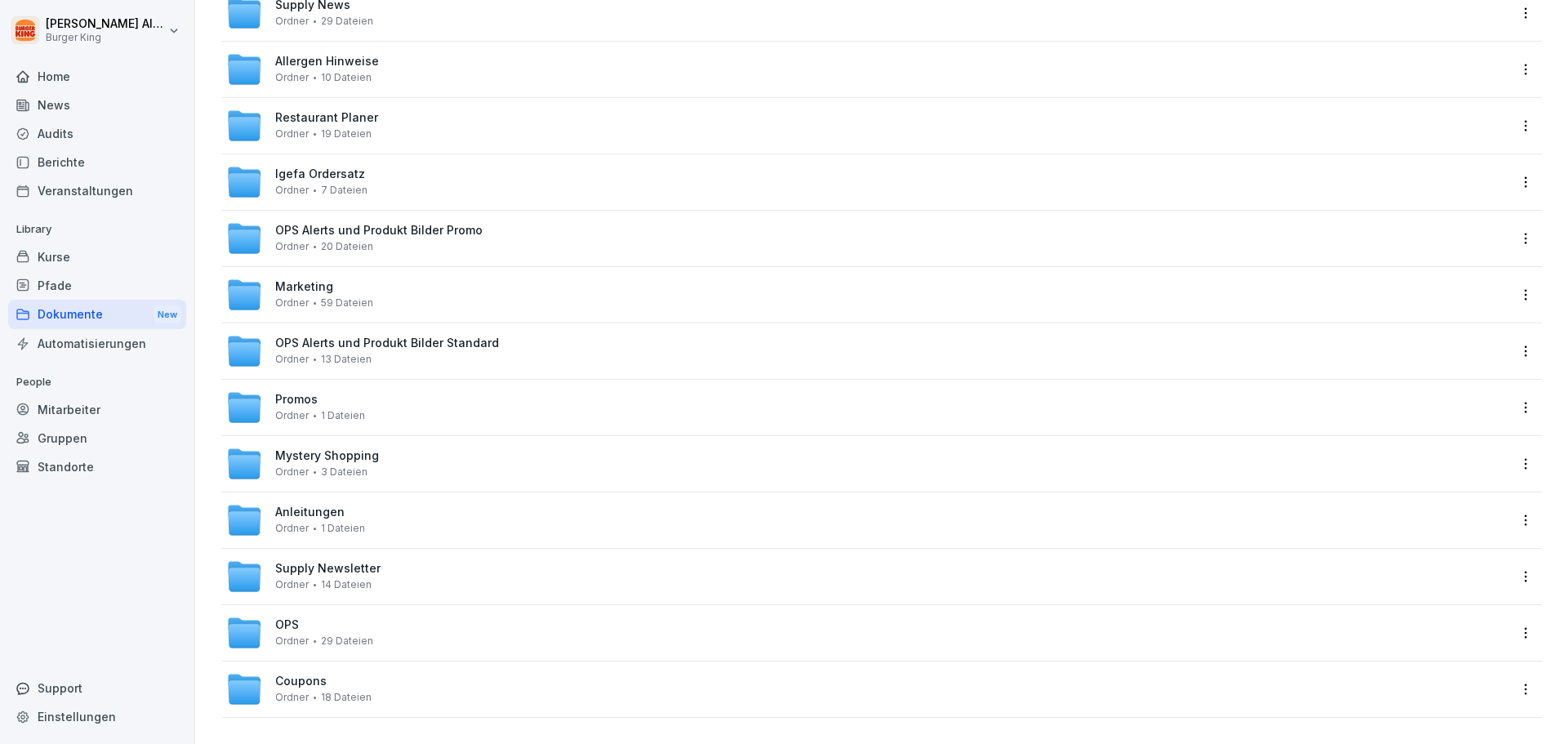
click at [375, 622] on div "OPS Ordner 29 Dateien" at bounding box center [867, 632] width 1281 height 36
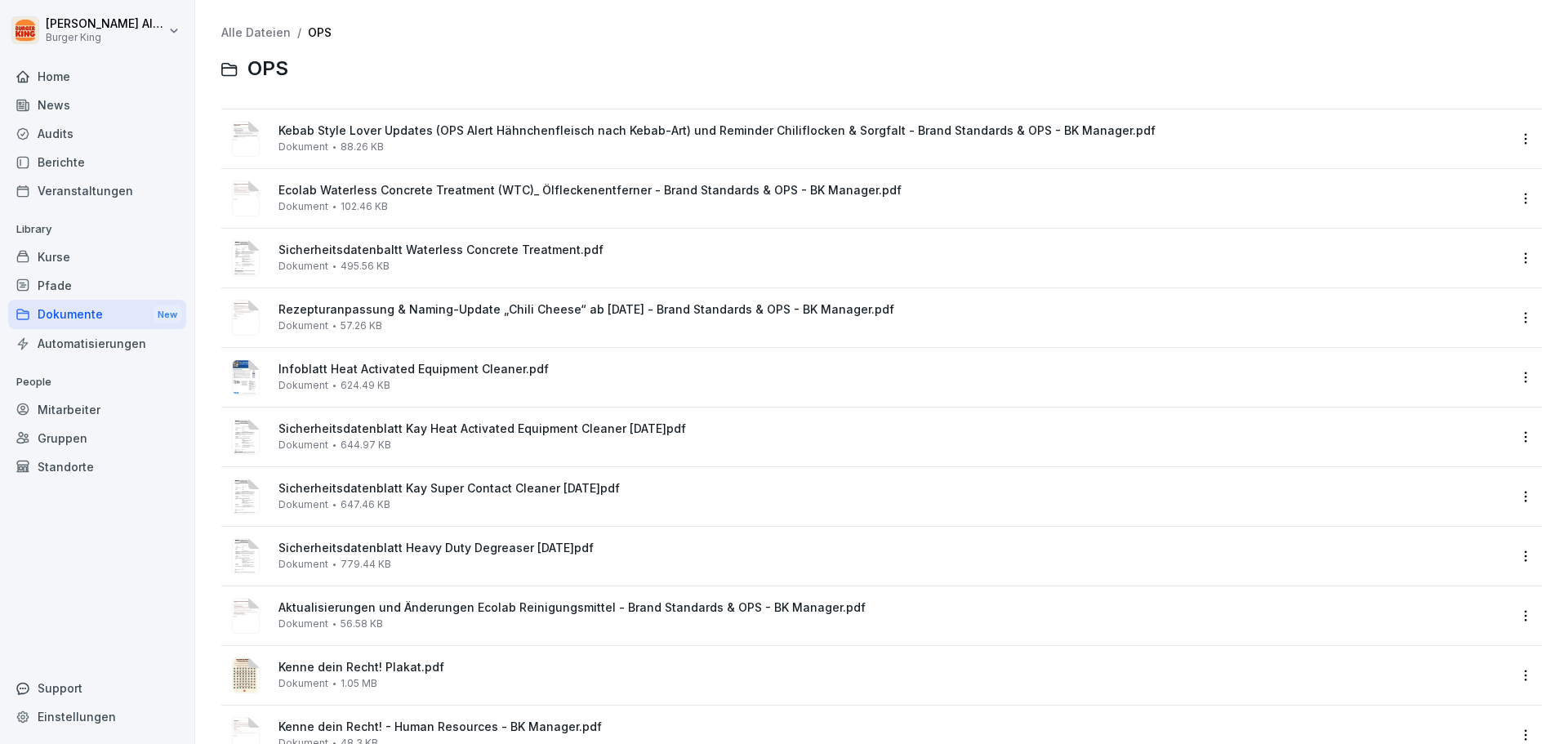
click at [92, 319] on div "Dokumente New" at bounding box center [97, 314] width 178 height 30
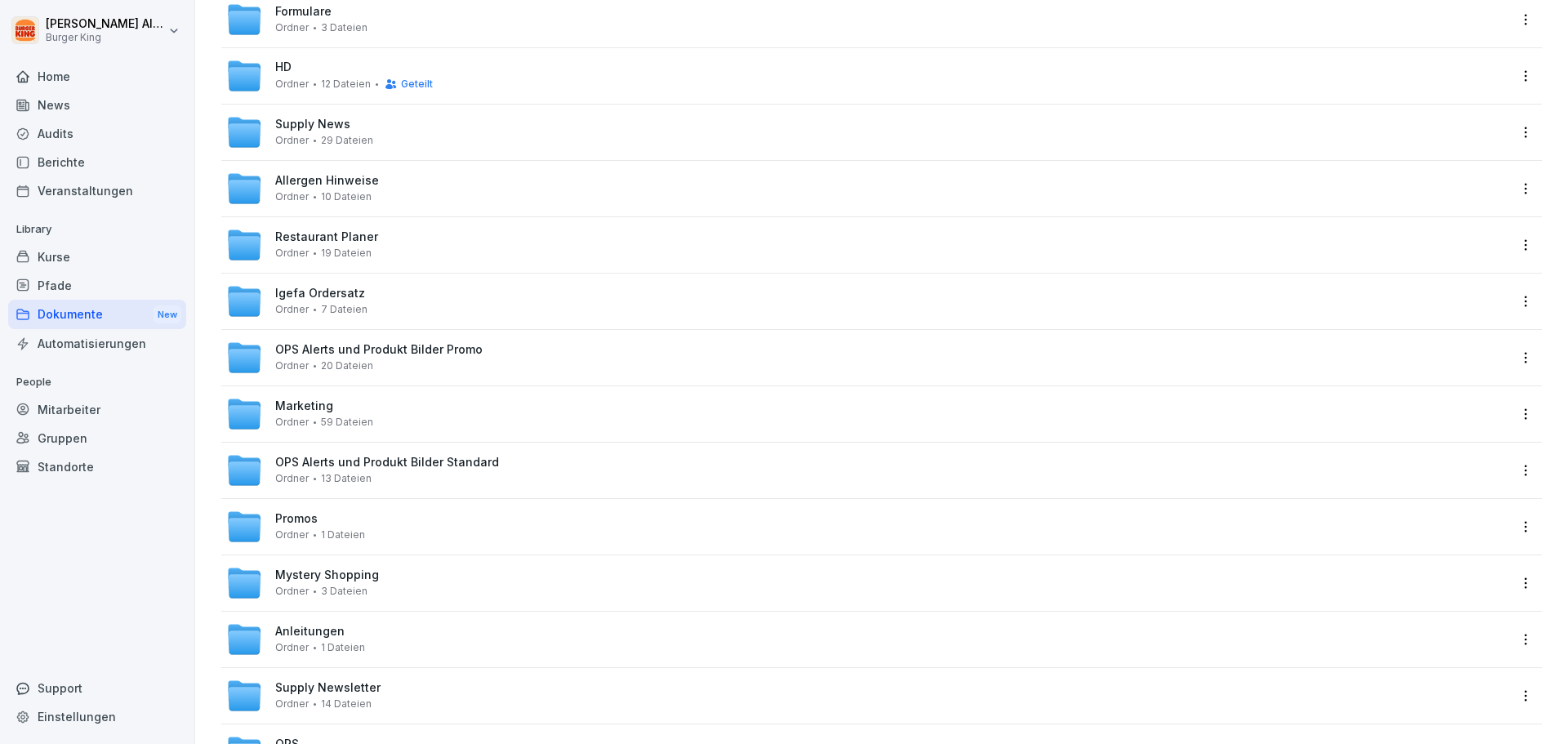
scroll to position [249, 0]
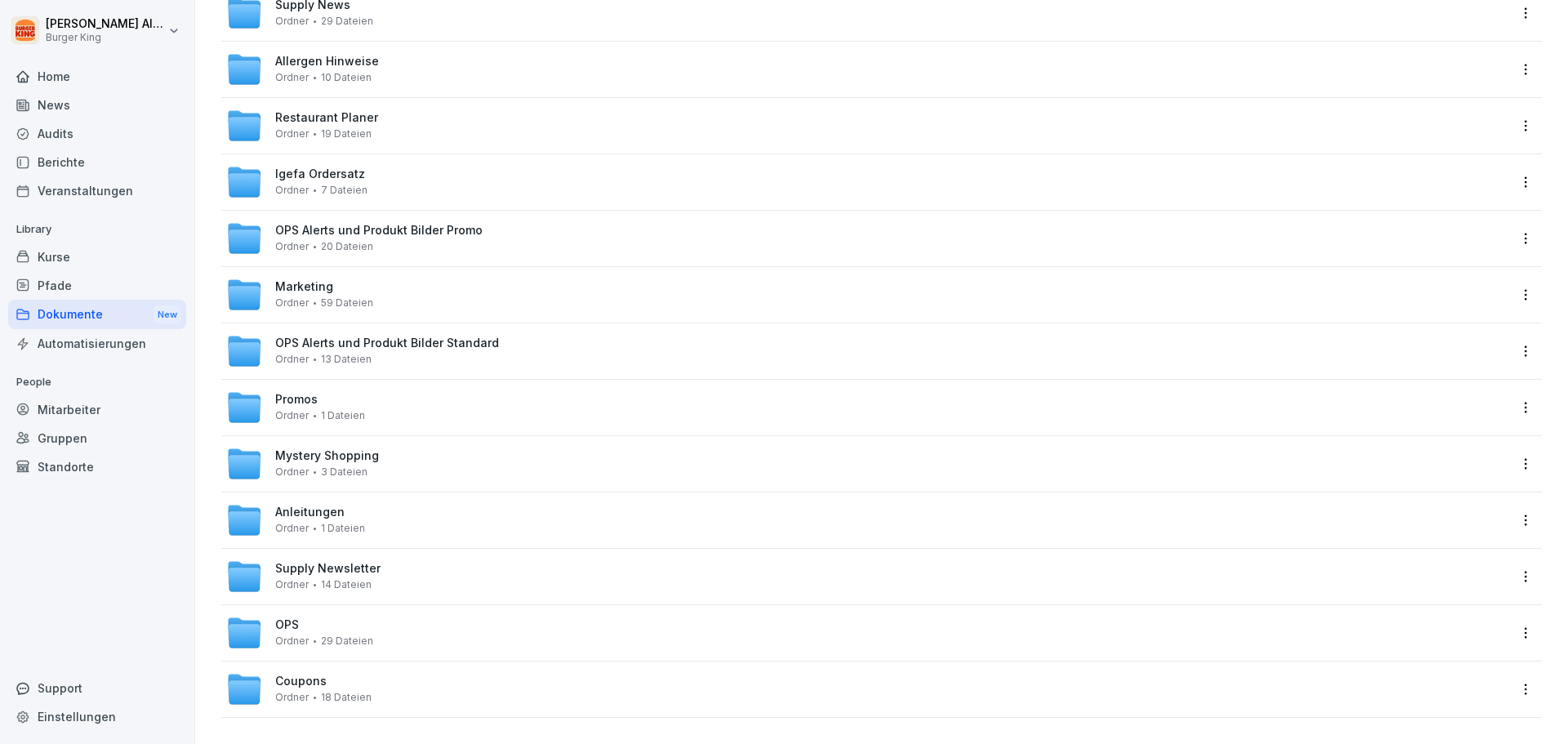
click at [387, 638] on div "OPS Ordner 29 Dateien" at bounding box center [867, 632] width 1281 height 36
